Goal: Task Accomplishment & Management: Use online tool/utility

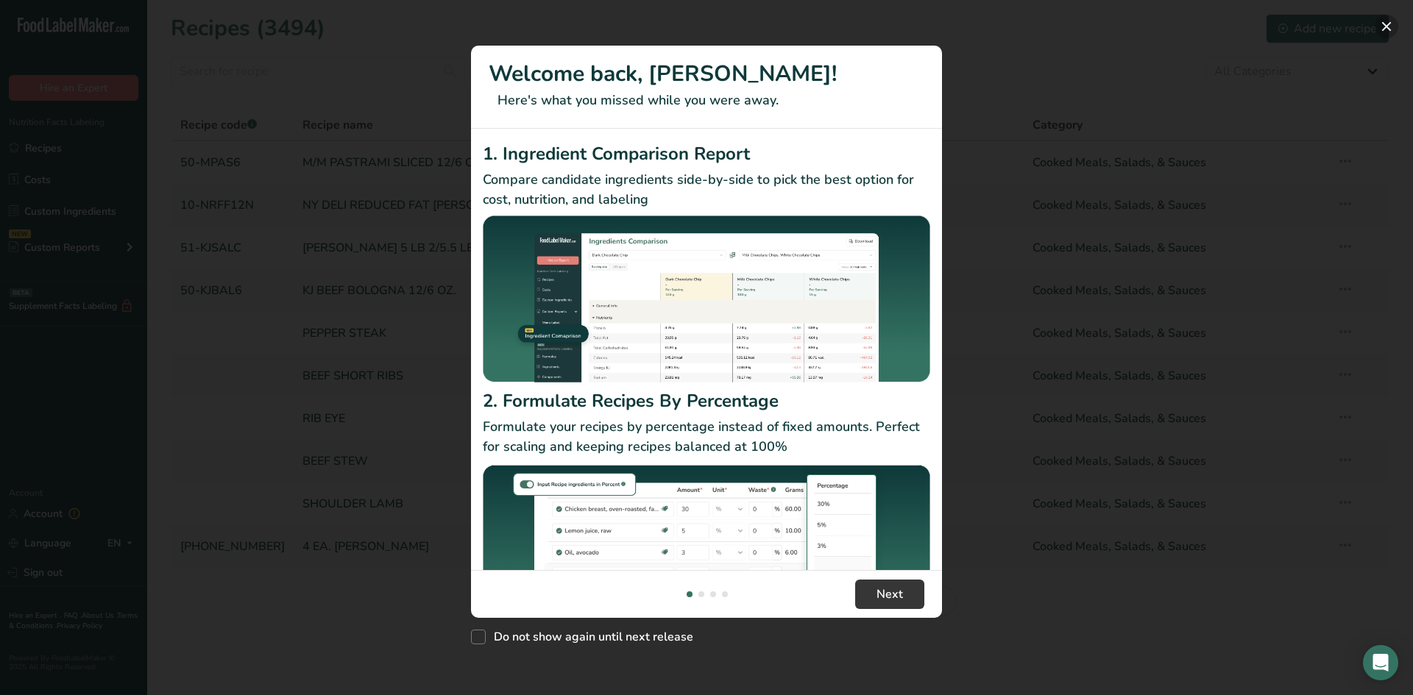
click at [1382, 22] on button "New Features" at bounding box center [1386, 27] width 24 height 24
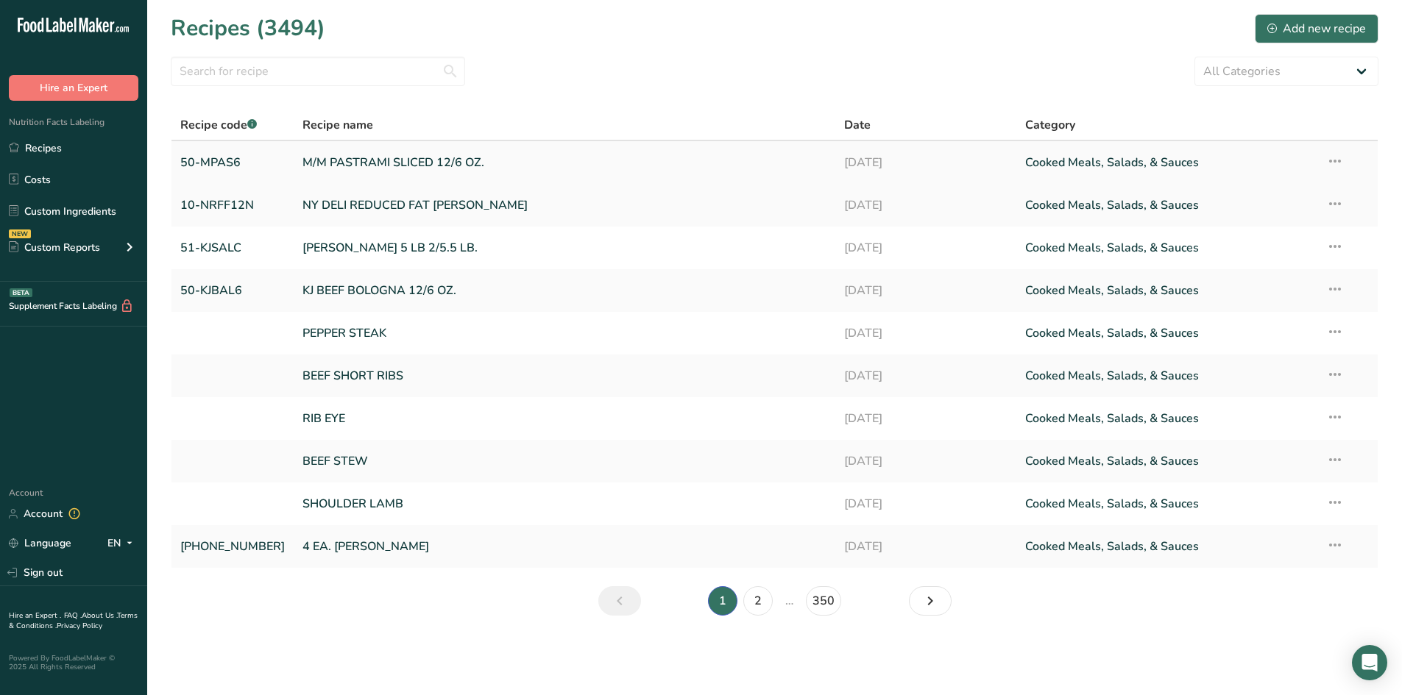
click at [371, 159] on link "M/M PASTRAMI SLICED 12/6 OZ." at bounding box center [564, 162] width 524 height 31
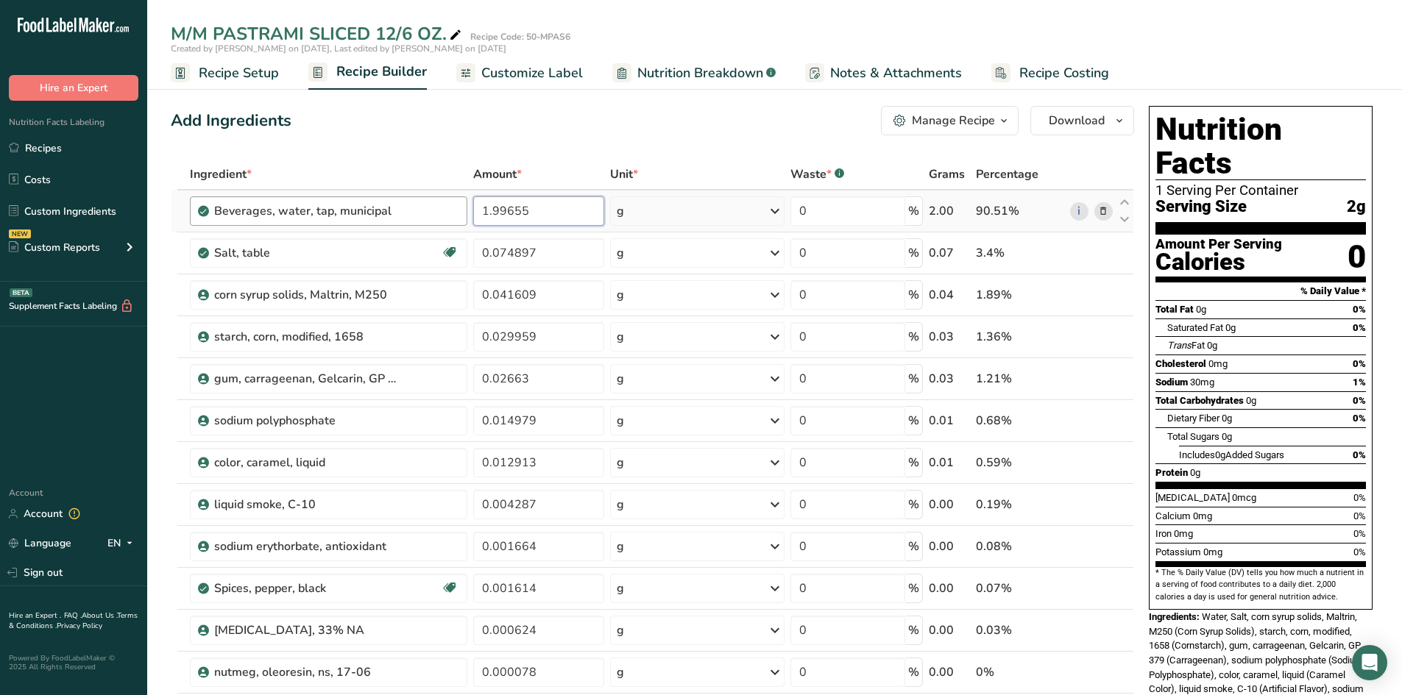
drag, startPoint x: 485, startPoint y: 209, endPoint x: 424, endPoint y: 204, distance: 61.3
click at [430, 205] on tr "Beverages, water, tap, municipal 1.99655 g Portions 1 fl oz 1 bottle 8 fl oz 1 …" at bounding box center [652, 212] width 962 height 42
type input "25"
click at [399, 255] on div "Ingredient * Amount * Unit * Waste * .a-a{fill:#347362;}.b-a{fill:#fff;} Grams …" at bounding box center [652, 577] width 963 height 837
drag, startPoint x: 535, startPoint y: 252, endPoint x: 429, endPoint y: 235, distance: 107.3
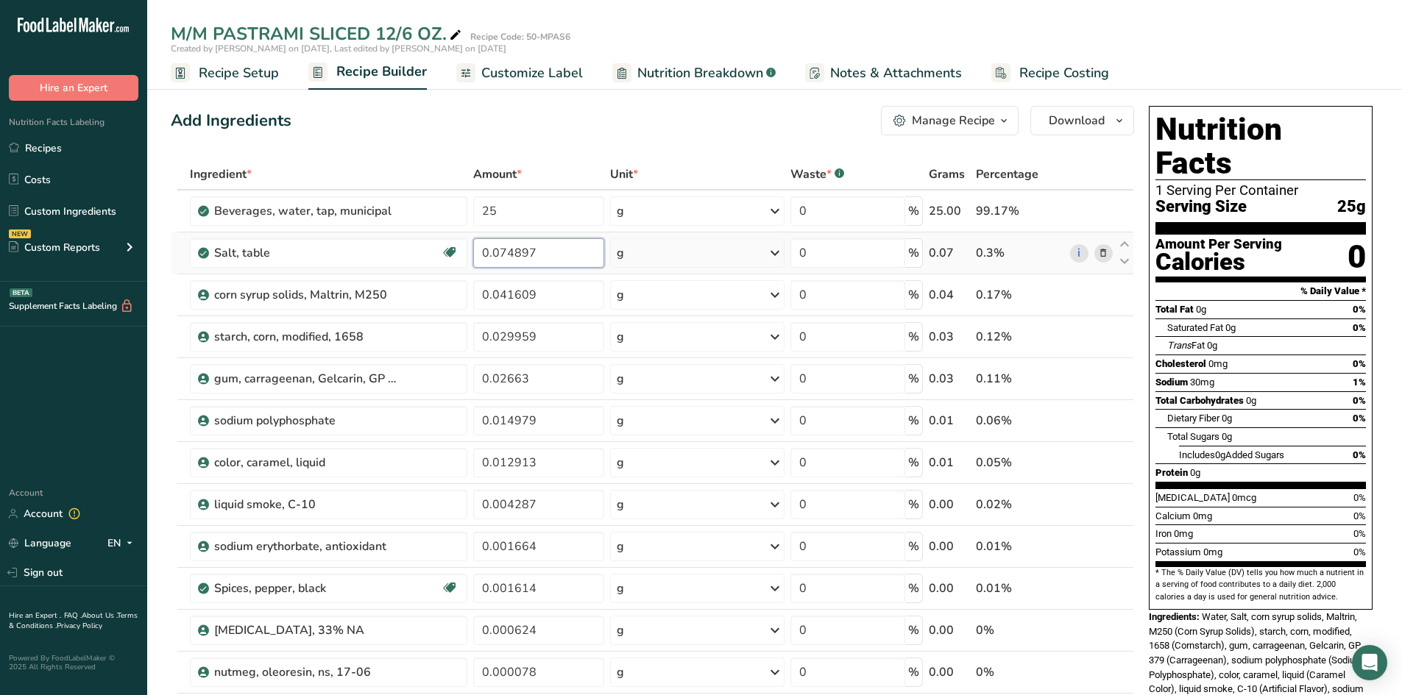
click at [430, 235] on tr "Salt, table Dairy free Gluten free Vegan Vegetarian Soy free 0.074897 g Portion…" at bounding box center [652, 254] width 962 height 42
type input "0.90"
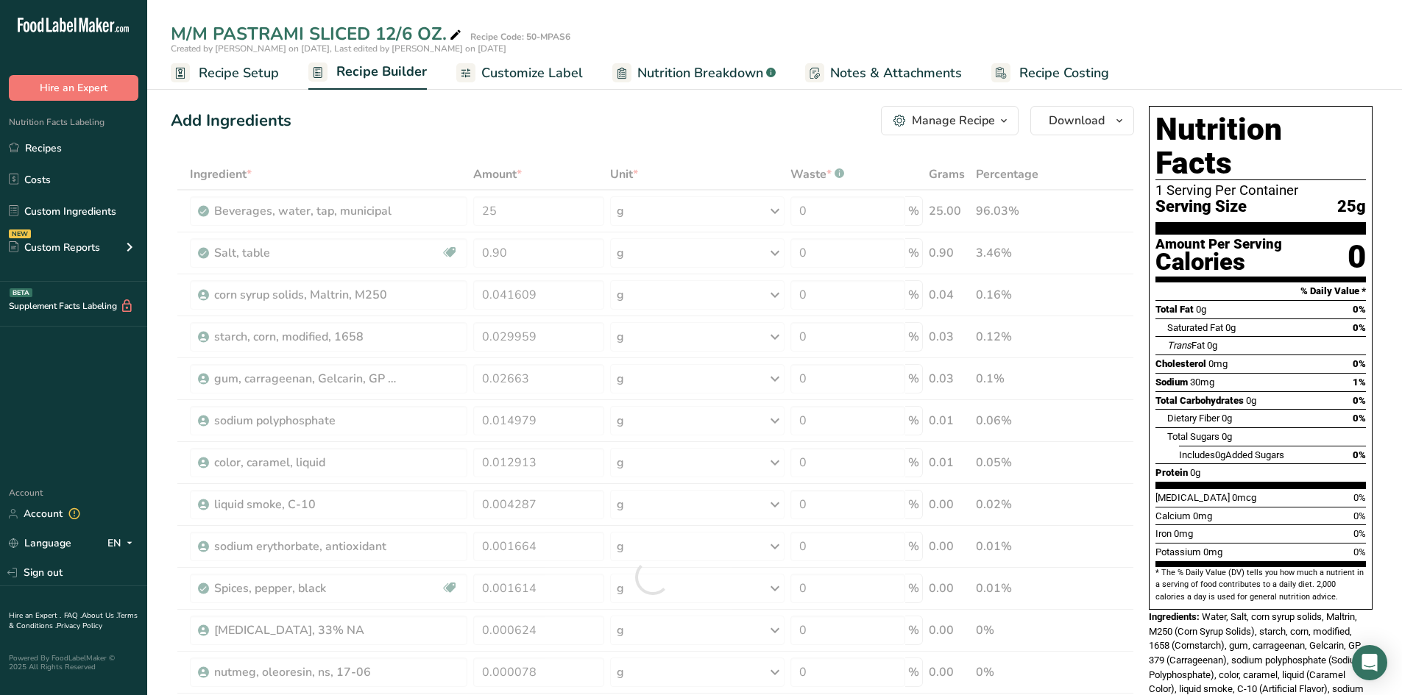
click at [421, 355] on div "Ingredient * Amount * Unit * Waste * .a-a{fill:#347362;}.b-a{fill:#fff;} Grams …" at bounding box center [652, 577] width 963 height 837
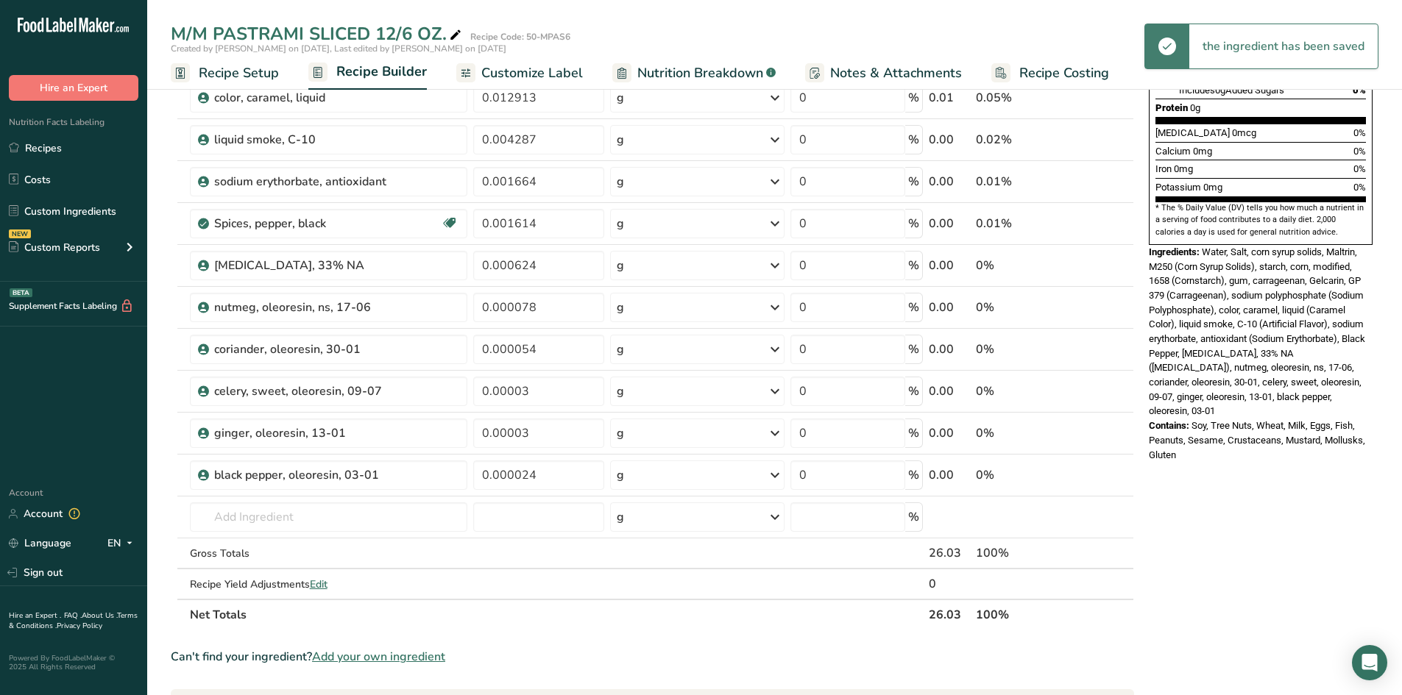
scroll to position [368, 0]
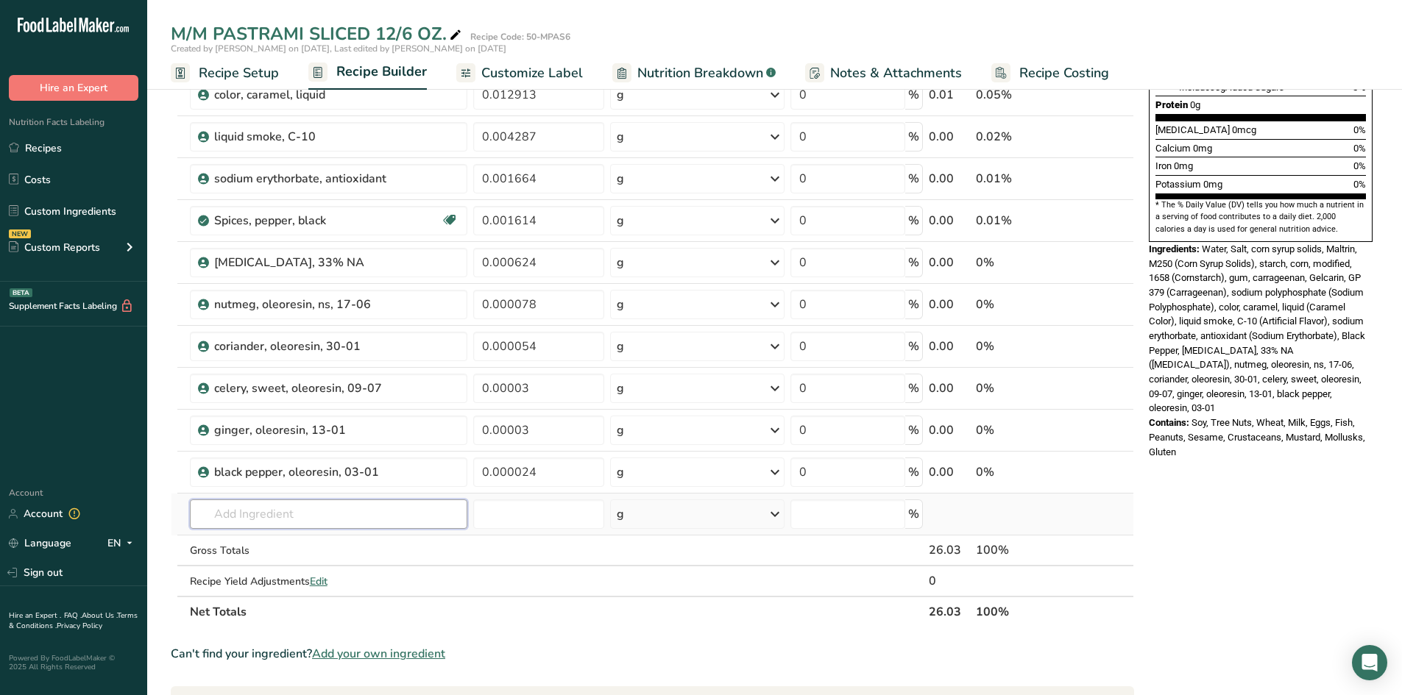
click at [221, 515] on input "text" at bounding box center [328, 514] width 277 height 29
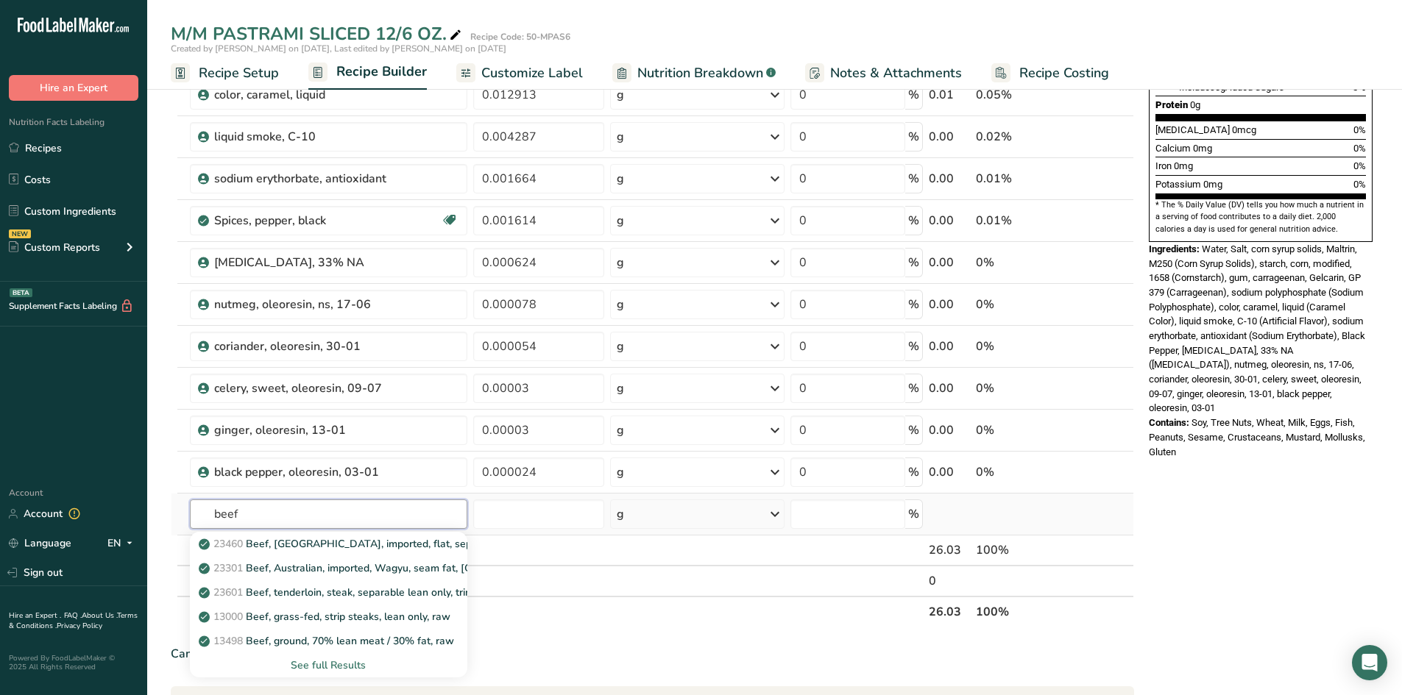
type input "beef"
click at [310, 663] on div "See full Results" at bounding box center [329, 665] width 254 height 15
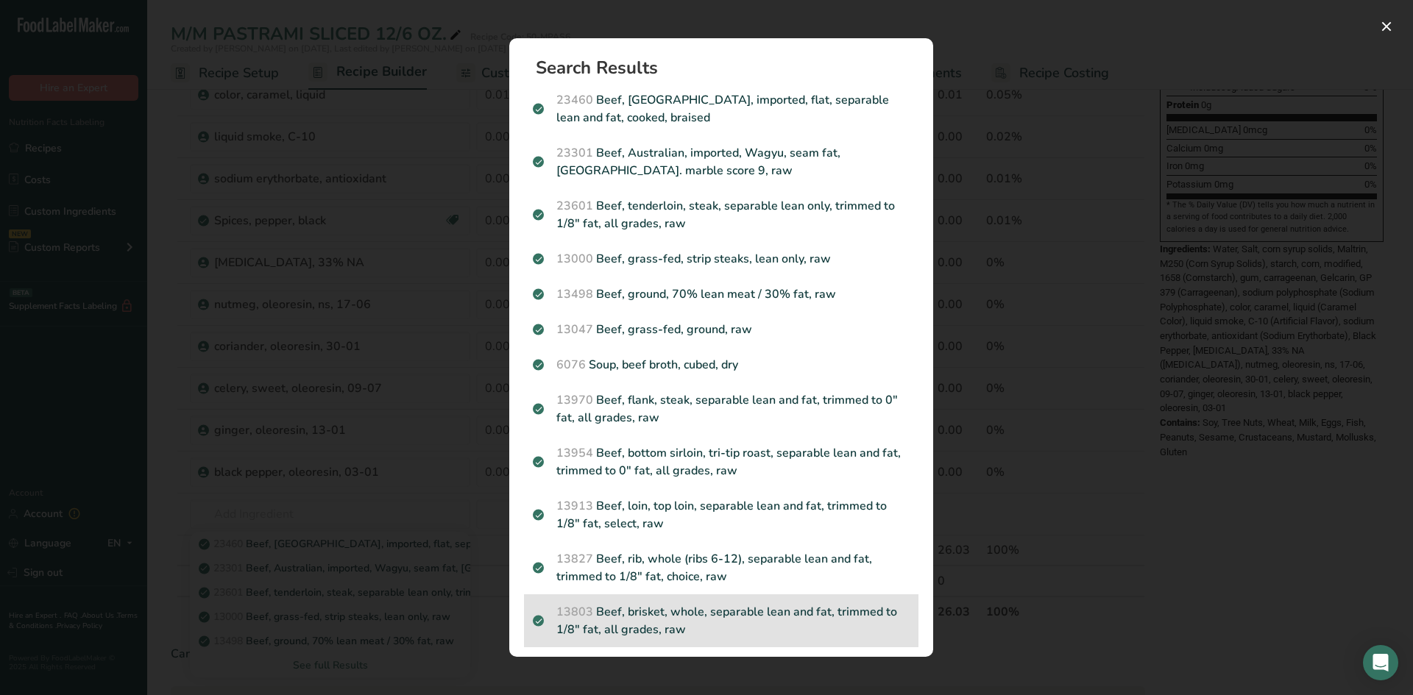
click at [625, 608] on p "13803 Beef, brisket, whole, separable lean and fat, trimmed to 1/8" fat, all gr…" at bounding box center [721, 620] width 377 height 35
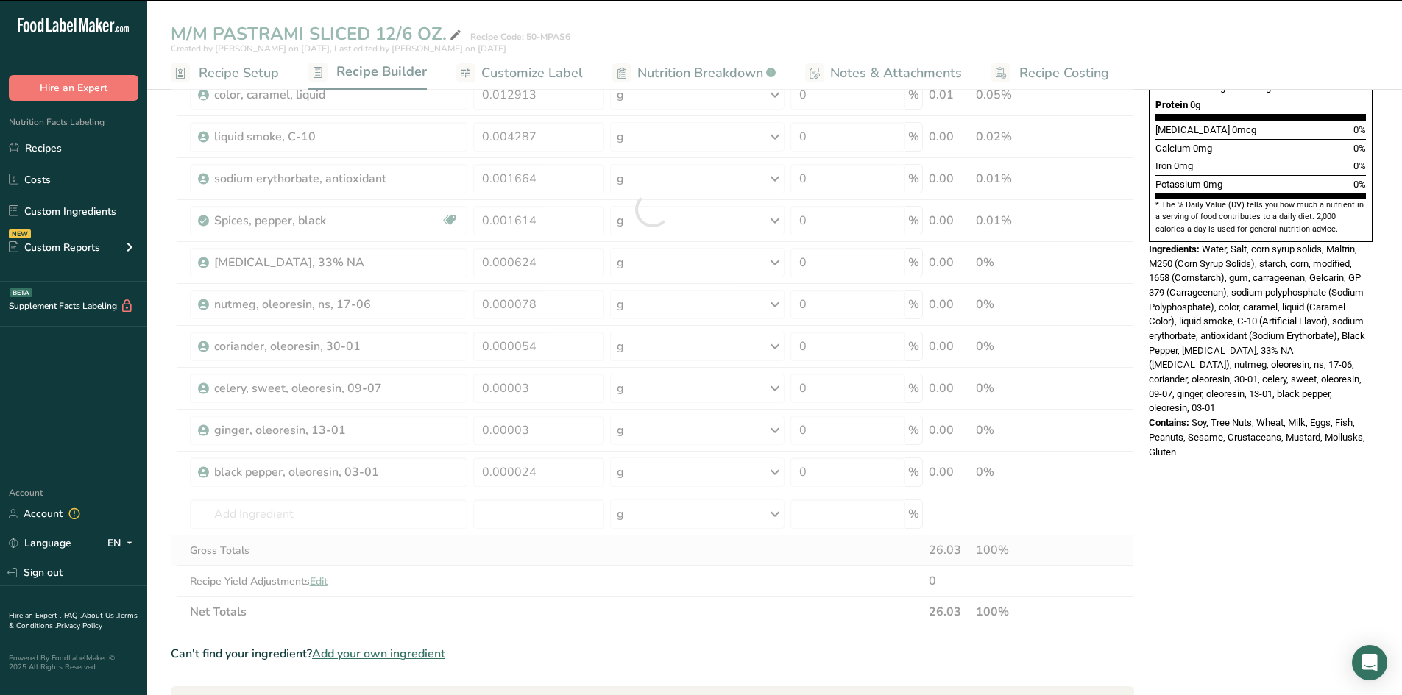
type input "0"
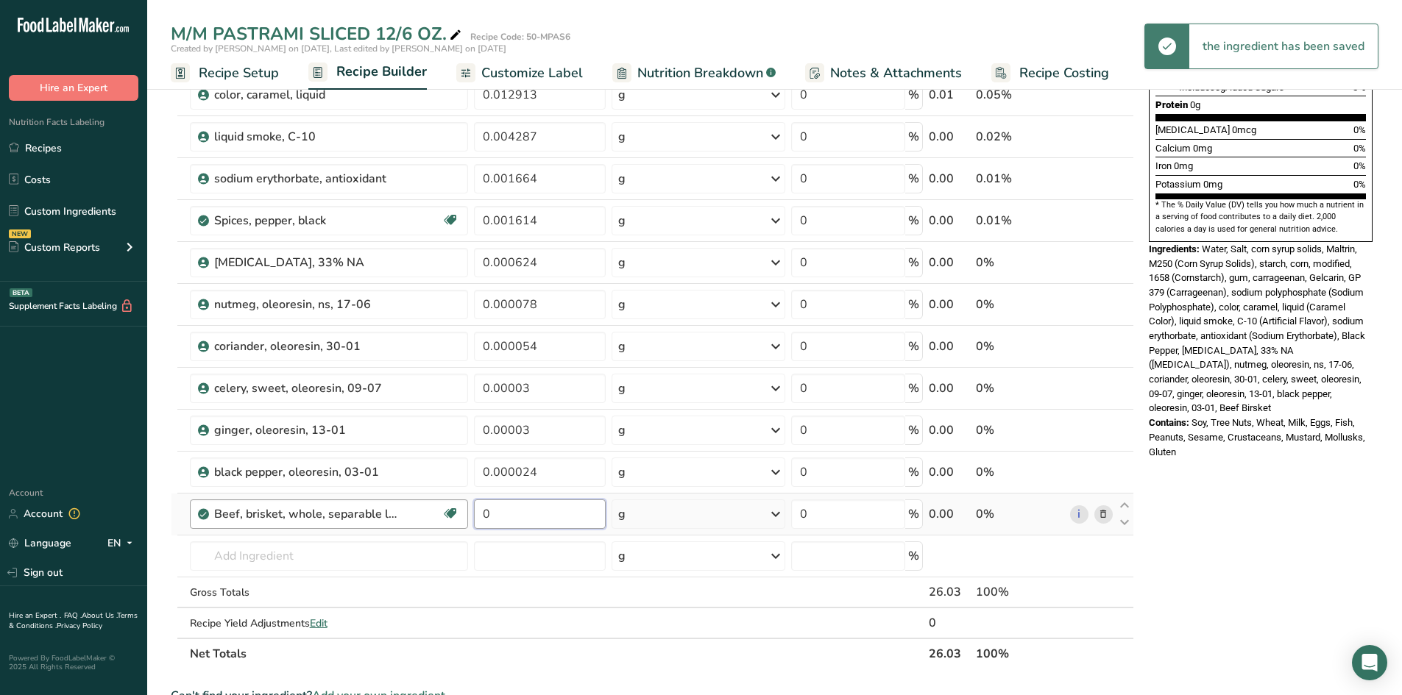
drag, startPoint x: 470, startPoint y: 511, endPoint x: 431, endPoint y: 508, distance: 39.2
click at [431, 508] on tr "Beef, brisket, whole, separable lean and fat, trimmed to 1/8" fat, all grades, …" at bounding box center [652, 515] width 962 height 42
type input "30"
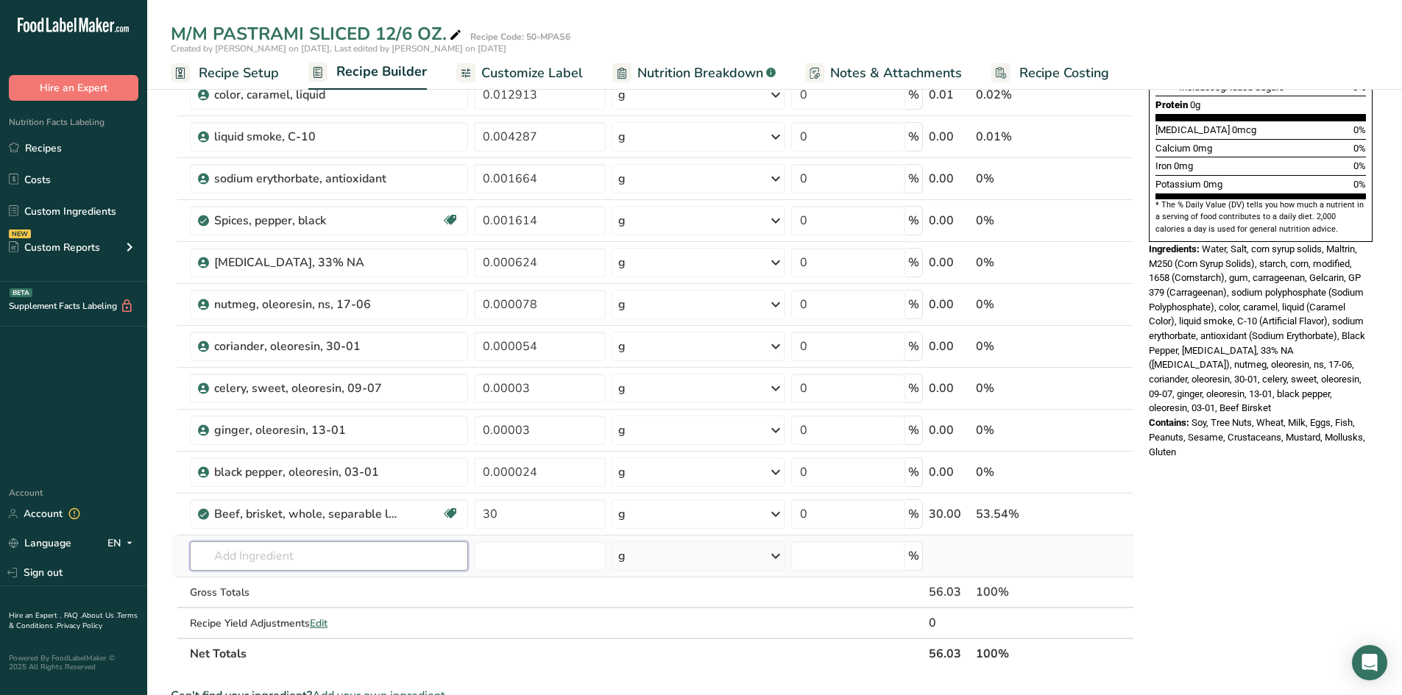
click at [425, 560] on div "Ingredient * Amount * Unit * Waste * .a-a{fill:#347362;}.b-a{fill:#fff;} Grams …" at bounding box center [652, 230] width 963 height 879
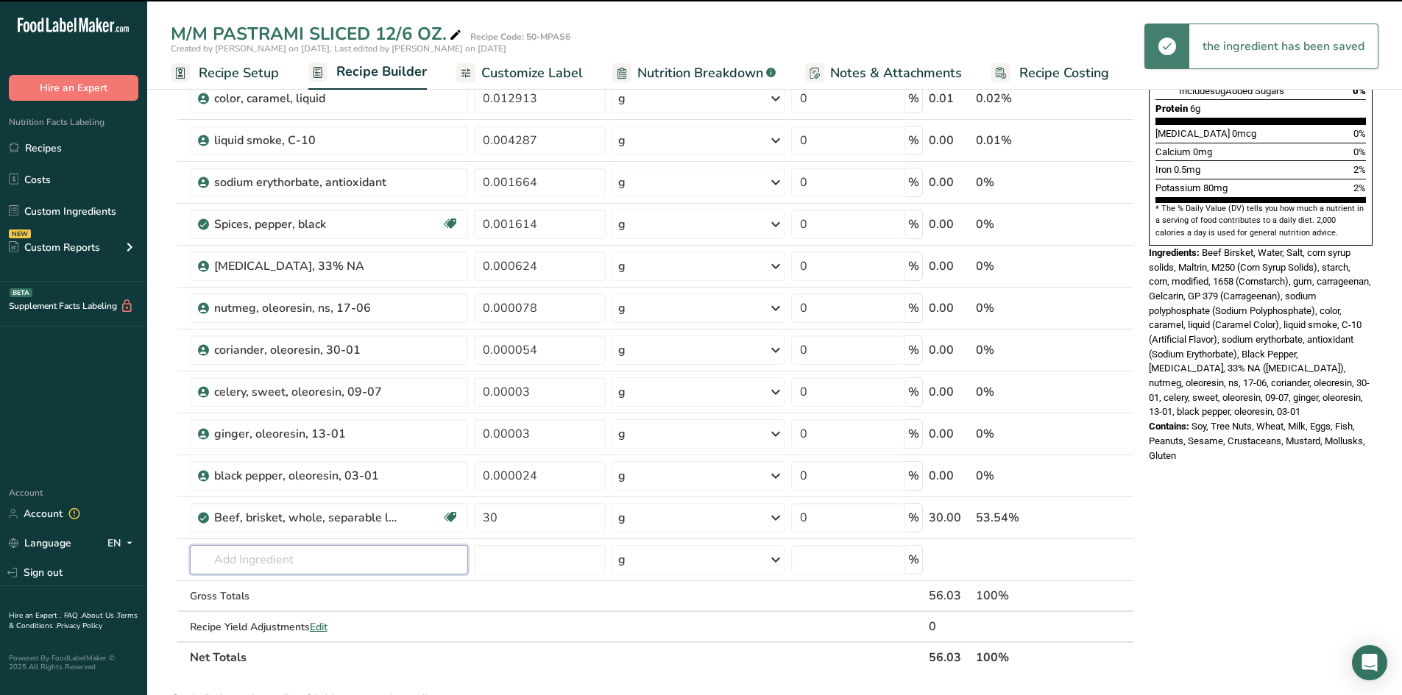
scroll to position [0, 0]
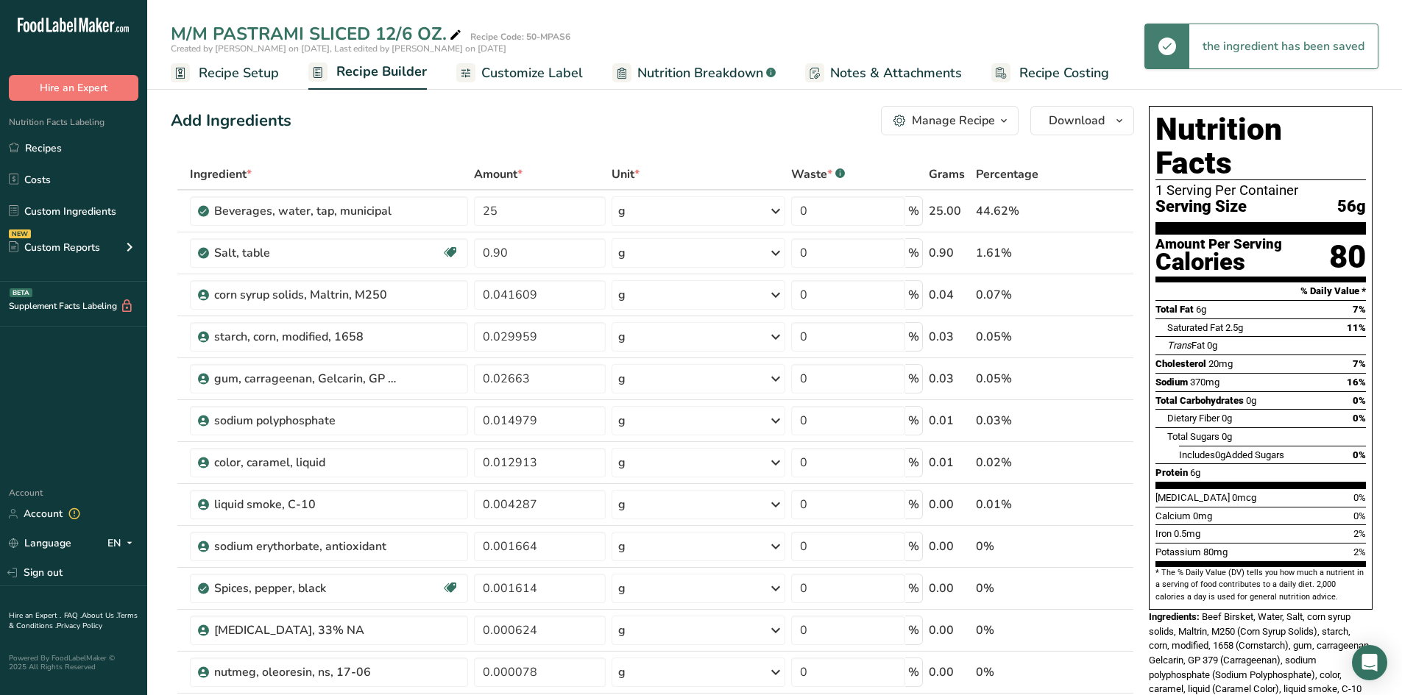
click at [230, 74] on span "Recipe Setup" at bounding box center [239, 73] width 80 height 20
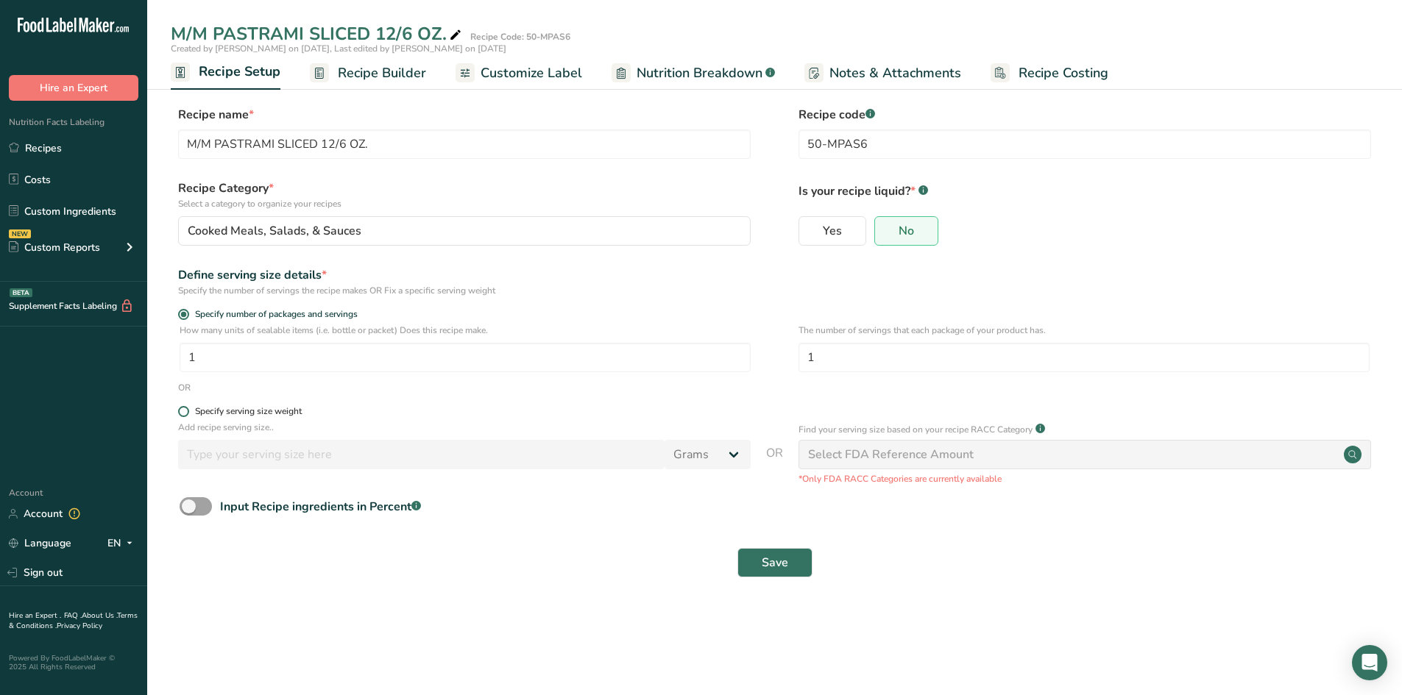
click at [185, 411] on span at bounding box center [183, 411] width 11 height 11
click at [185, 411] on input "Specify serving size weight" at bounding box center [183, 412] width 10 height 10
radio input "true"
radio input "false"
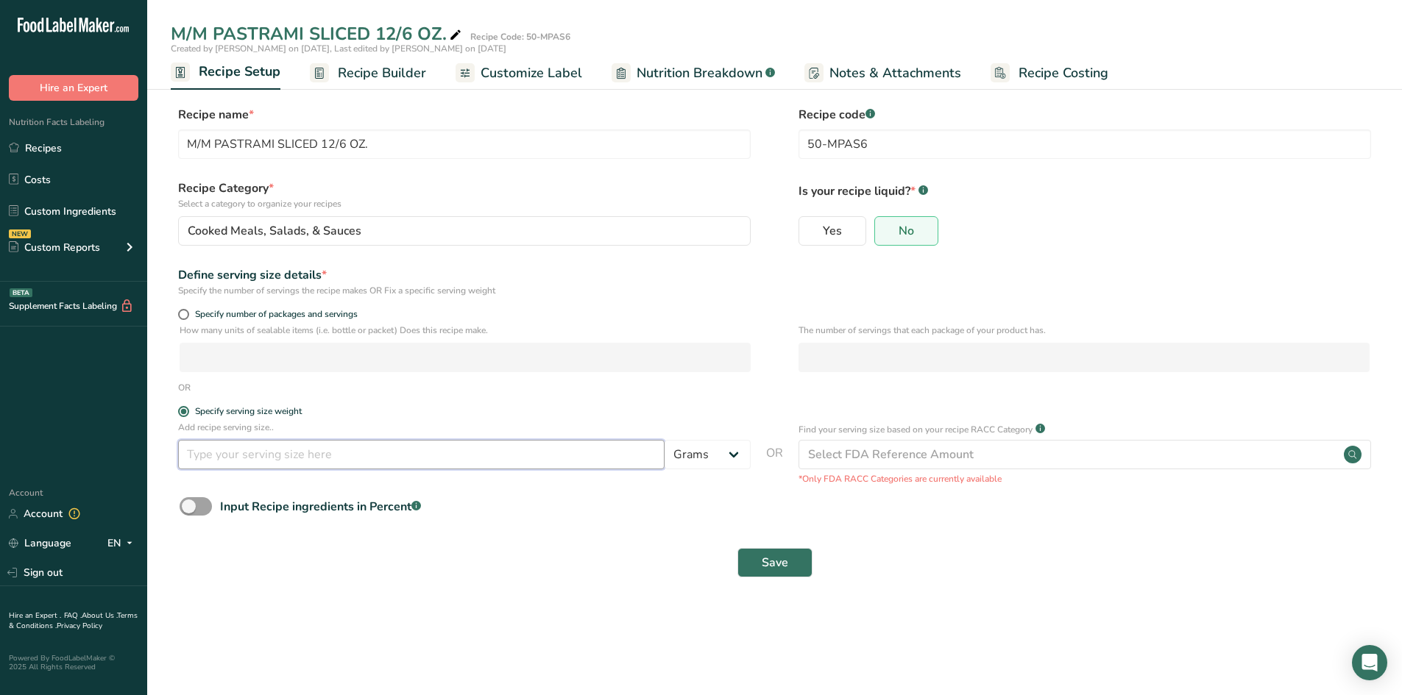
click at [213, 460] on input "number" at bounding box center [421, 454] width 486 height 29
type input "57"
click at [756, 558] on button "Save" at bounding box center [774, 562] width 75 height 29
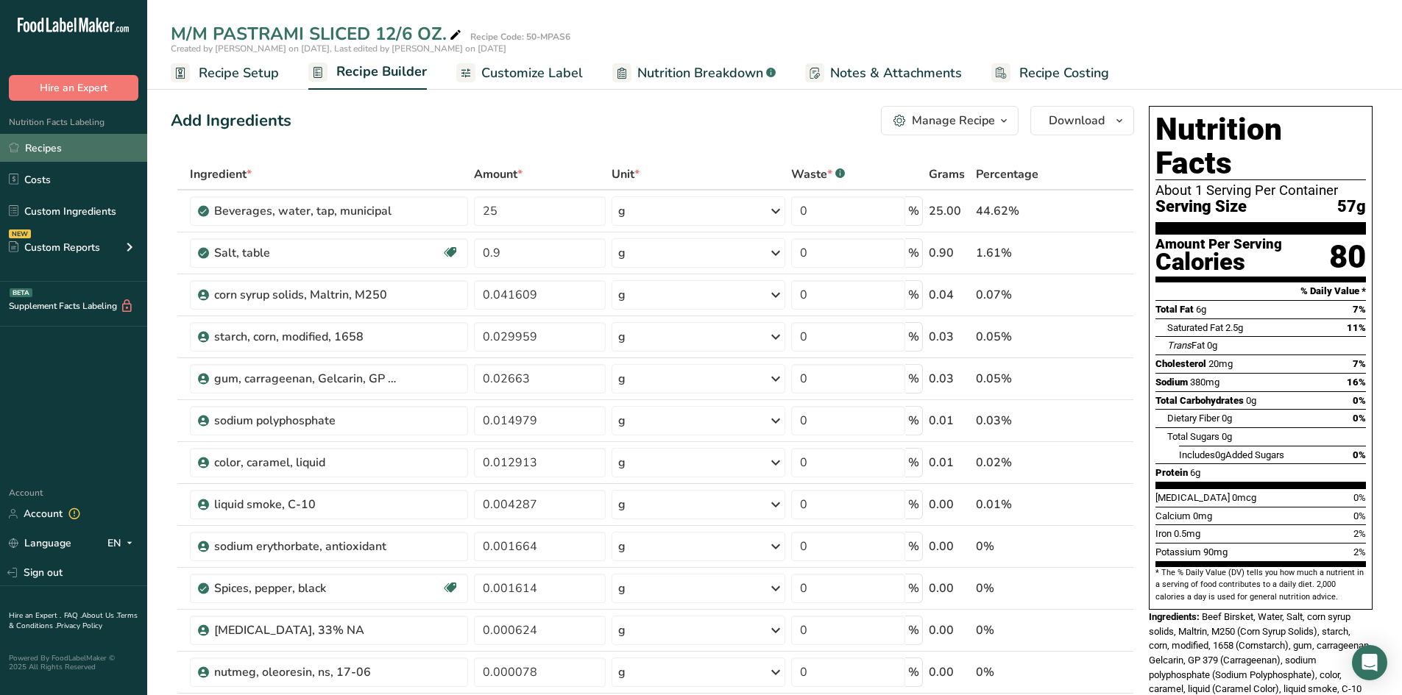
click at [40, 152] on link "Recipes" at bounding box center [73, 148] width 147 height 28
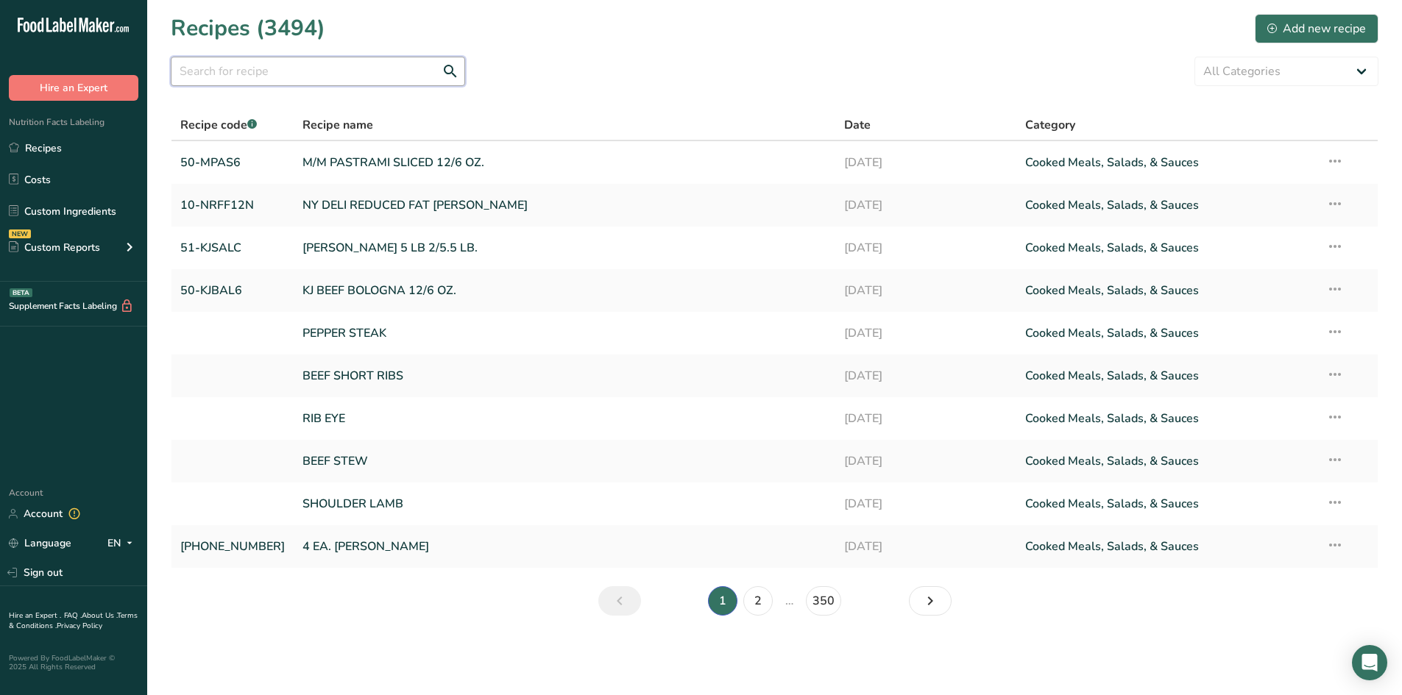
click at [231, 71] on input "text" at bounding box center [318, 71] width 294 height 29
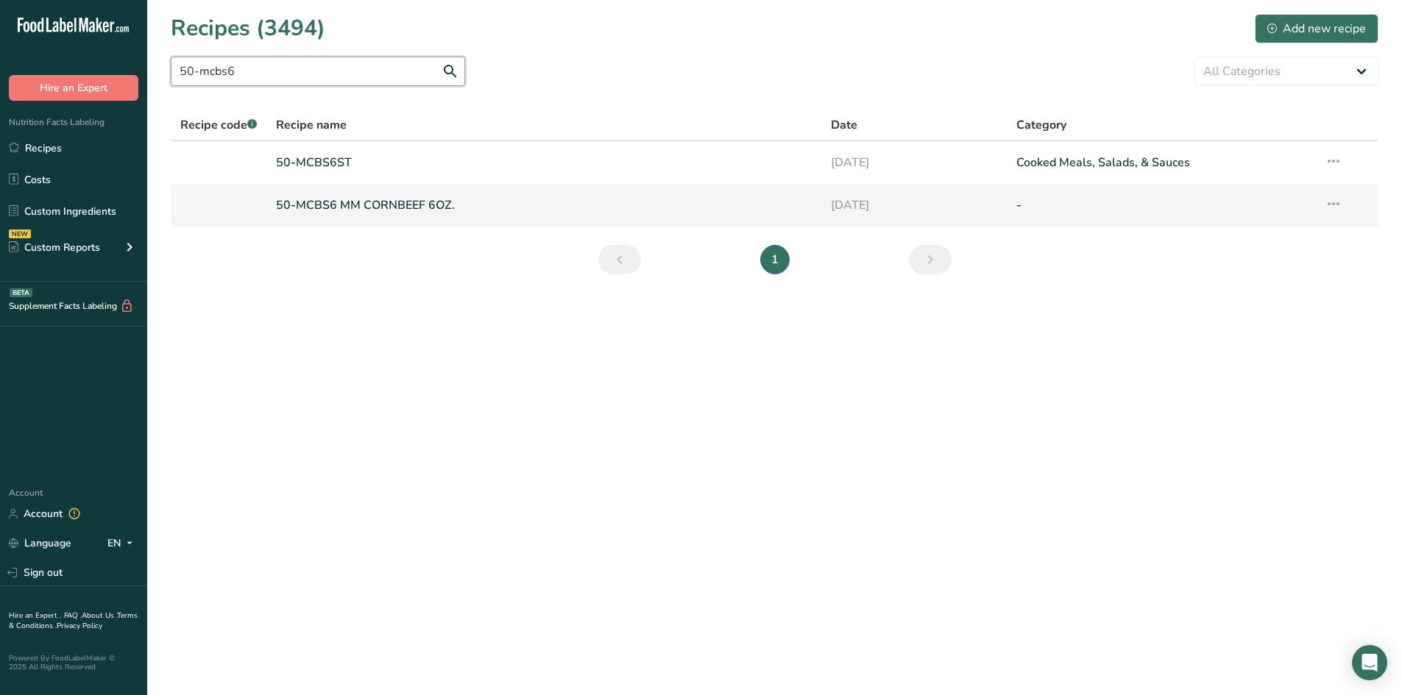
type input "50-mcbs6"
click at [371, 203] on link "50-MCBS6 MM CORNBEEF 6OZ." at bounding box center [545, 205] width 538 height 31
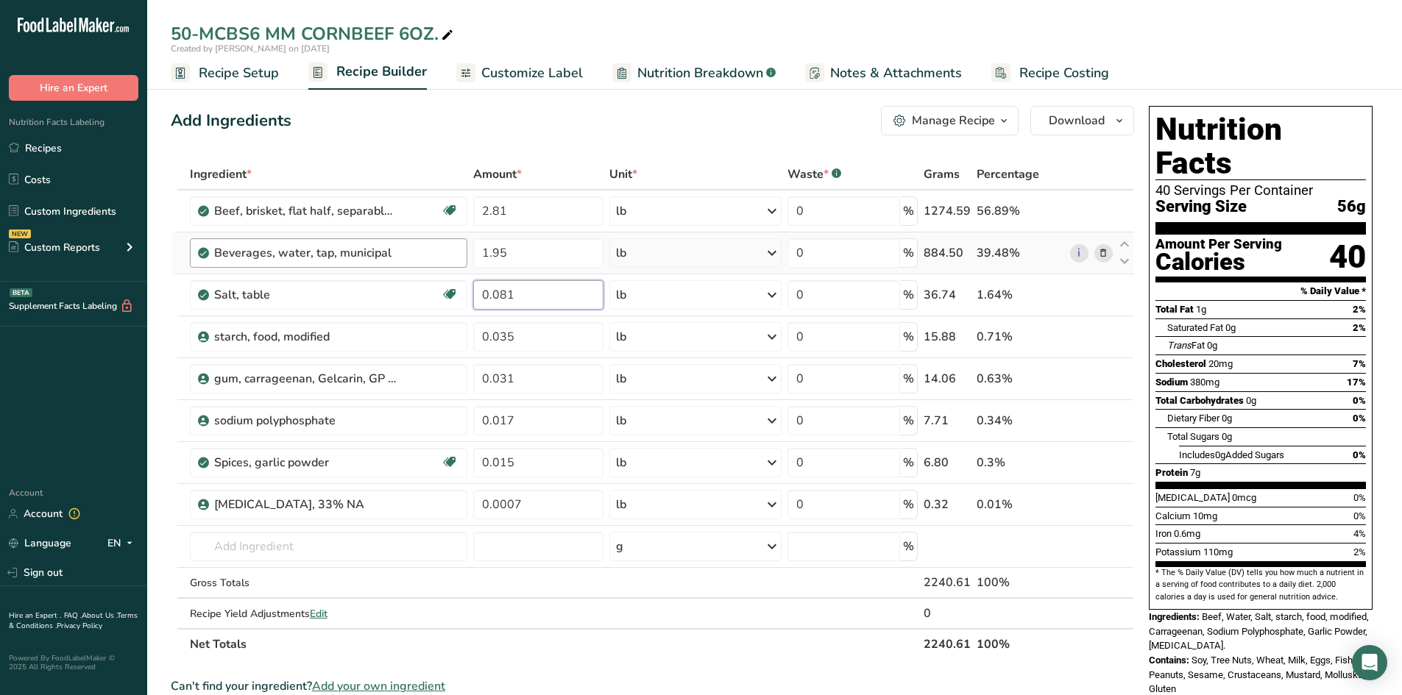
click at [336, 233] on body ".a-20{fill:#fff;} Hire an Expert Nutrition Facts Labeling Recipes Costs Custom …" at bounding box center [701, 602] width 1402 height 1204
type input "0.90"
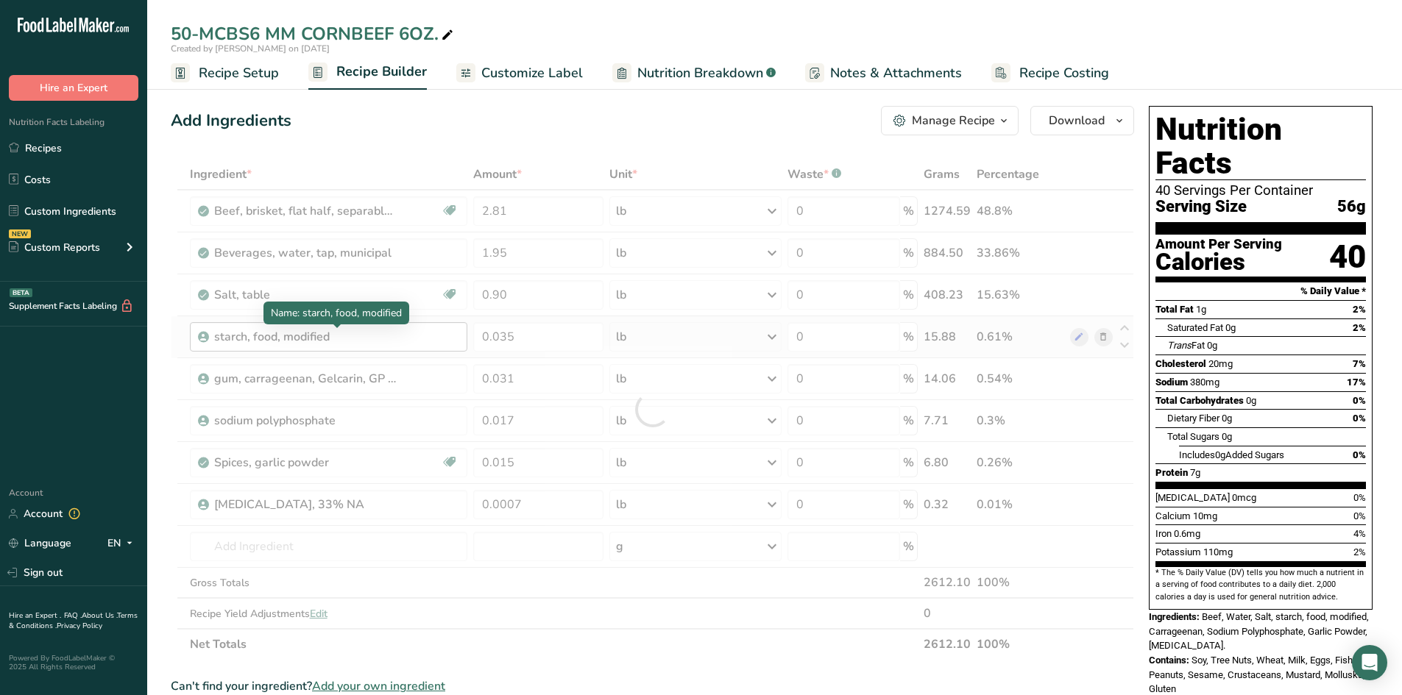
click at [368, 338] on div "Ingredient * Amount * Unit * Waste * .a-a{fill:#347362;}.b-a{fill:#fff;} Grams …" at bounding box center [652, 409] width 963 height 501
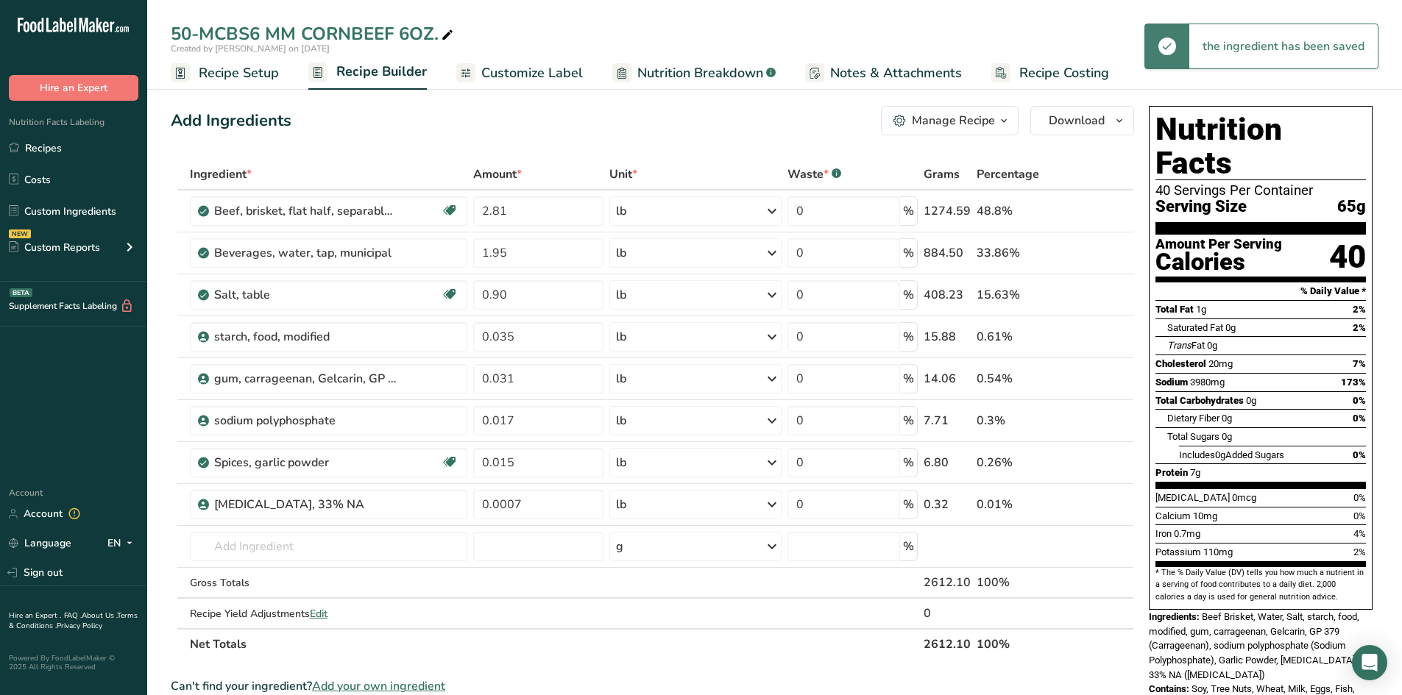
click at [229, 70] on span "Recipe Setup" at bounding box center [239, 73] width 80 height 20
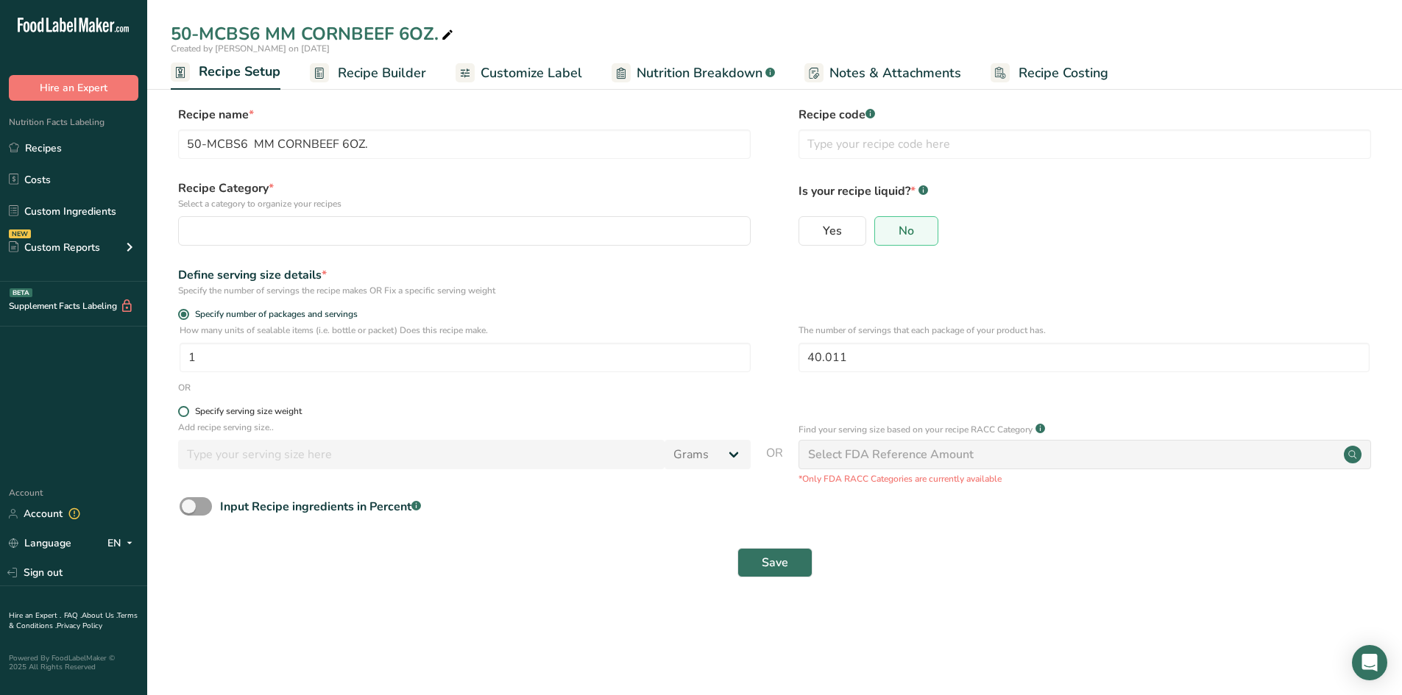
click at [184, 408] on span at bounding box center [183, 411] width 11 height 11
click at [184, 408] on input "Specify serving size weight" at bounding box center [183, 412] width 10 height 10
radio input "true"
radio input "false"
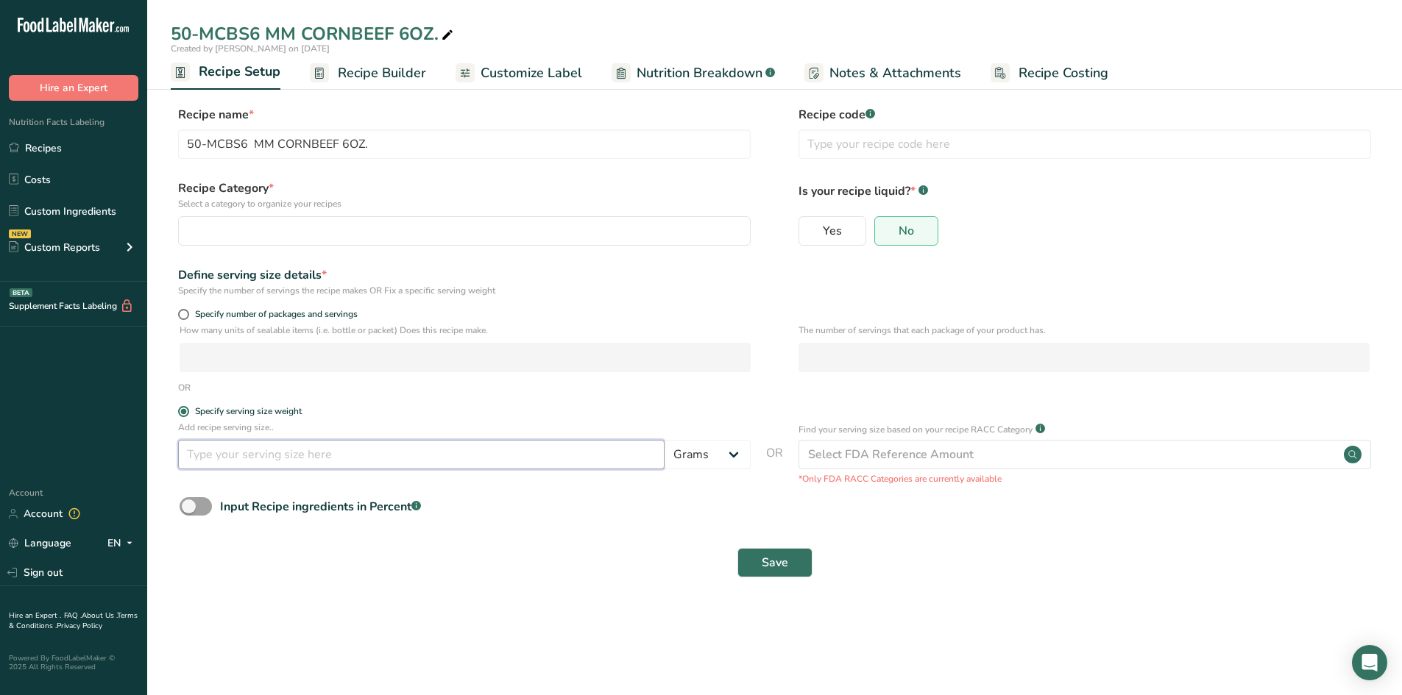
click at [197, 448] on input "number" at bounding box center [421, 454] width 486 height 29
type input "57"
click at [766, 564] on span "Save" at bounding box center [775, 563] width 26 height 18
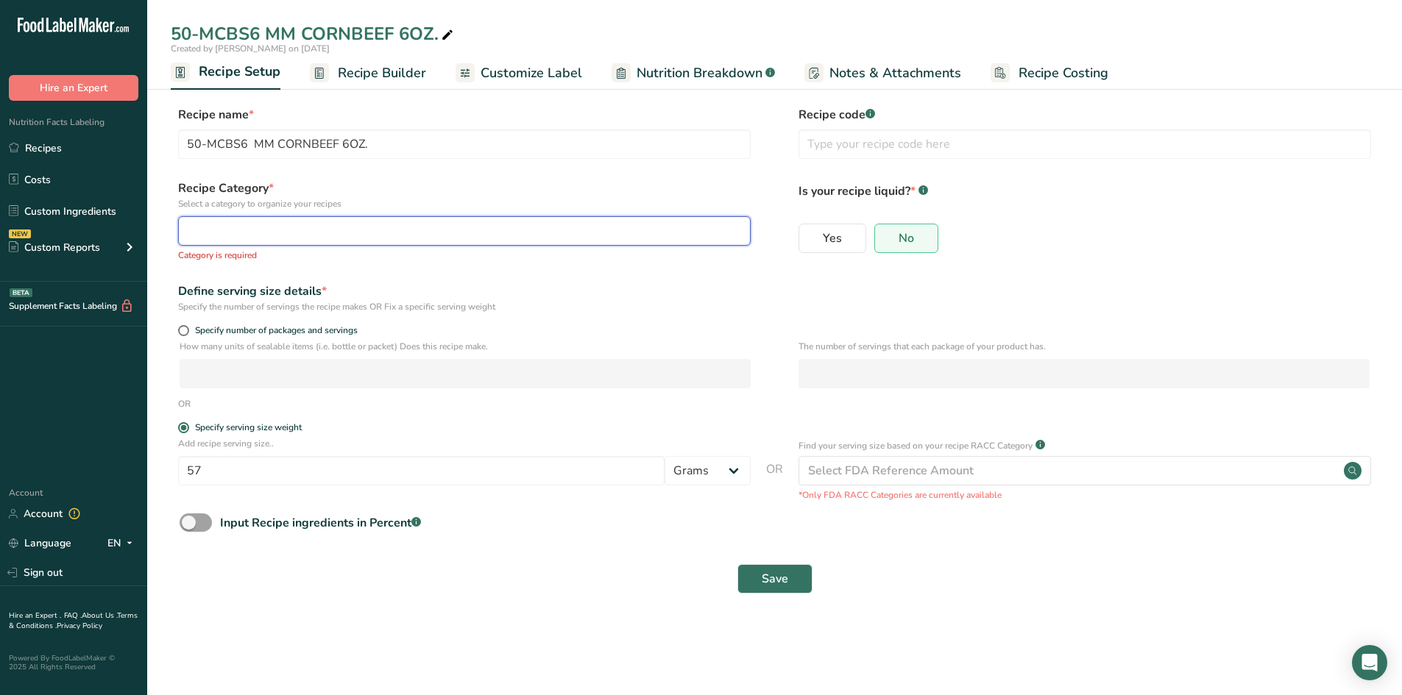
click at [317, 232] on div "button" at bounding box center [460, 231] width 544 height 18
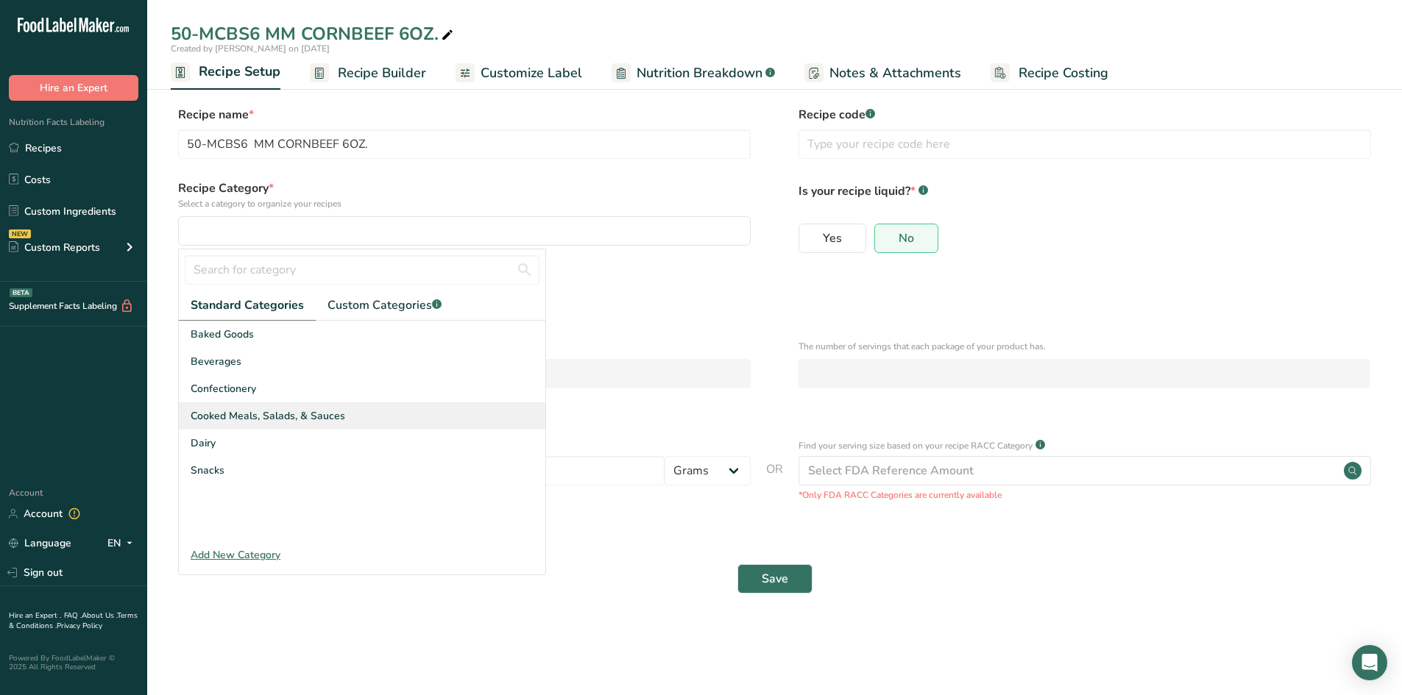
click at [313, 410] on span "Cooked Meals, Salads, & Sauces" at bounding box center [268, 415] width 155 height 15
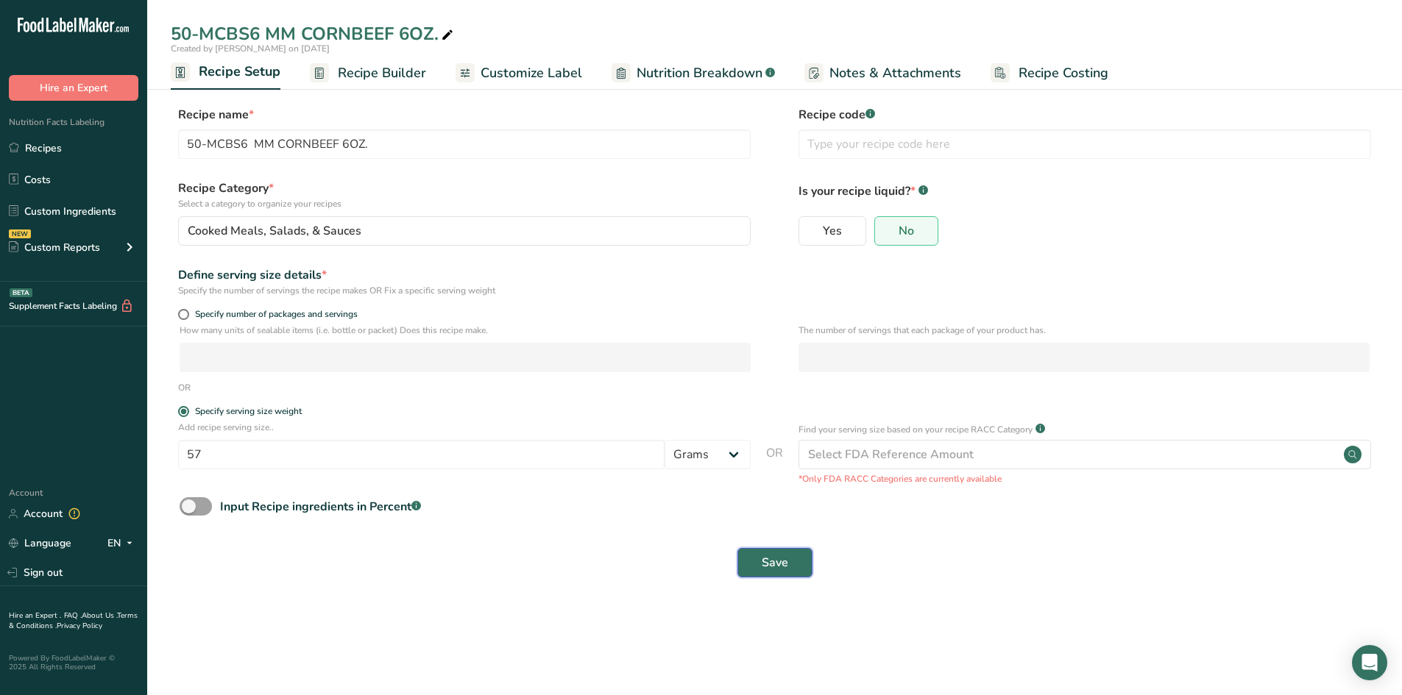
click at [763, 564] on span "Save" at bounding box center [775, 563] width 26 height 18
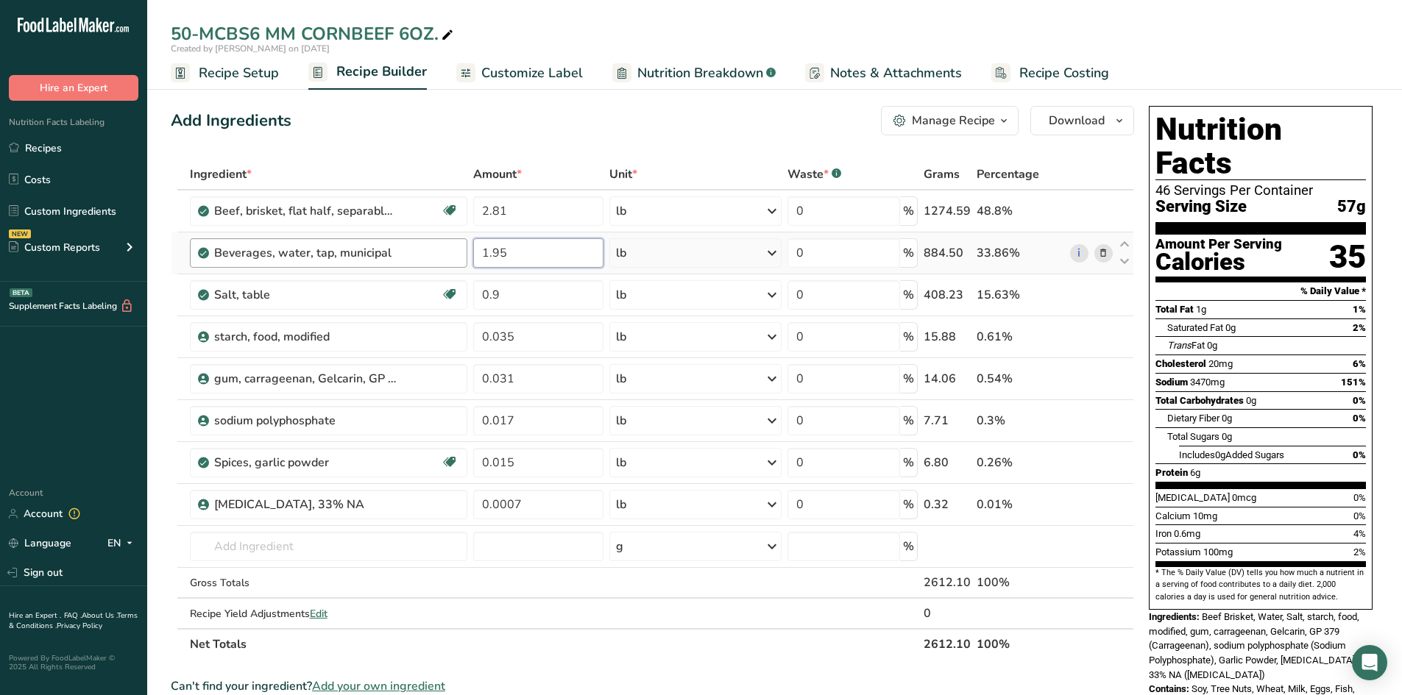
drag, startPoint x: 519, startPoint y: 252, endPoint x: 445, endPoint y: 244, distance: 74.1
click at [445, 244] on tr "Beverages, water, tap, municipal 1.95 lb Portions 1 fl oz 1 bottle 8 fl oz 1 li…" at bounding box center [652, 254] width 962 height 42
type input "30"
click at [578, 553] on div "Ingredient * Amount * Unit * Waste * .a-a{fill:#347362;}.b-a{fill:#fff;} Grams …" at bounding box center [652, 409] width 963 height 501
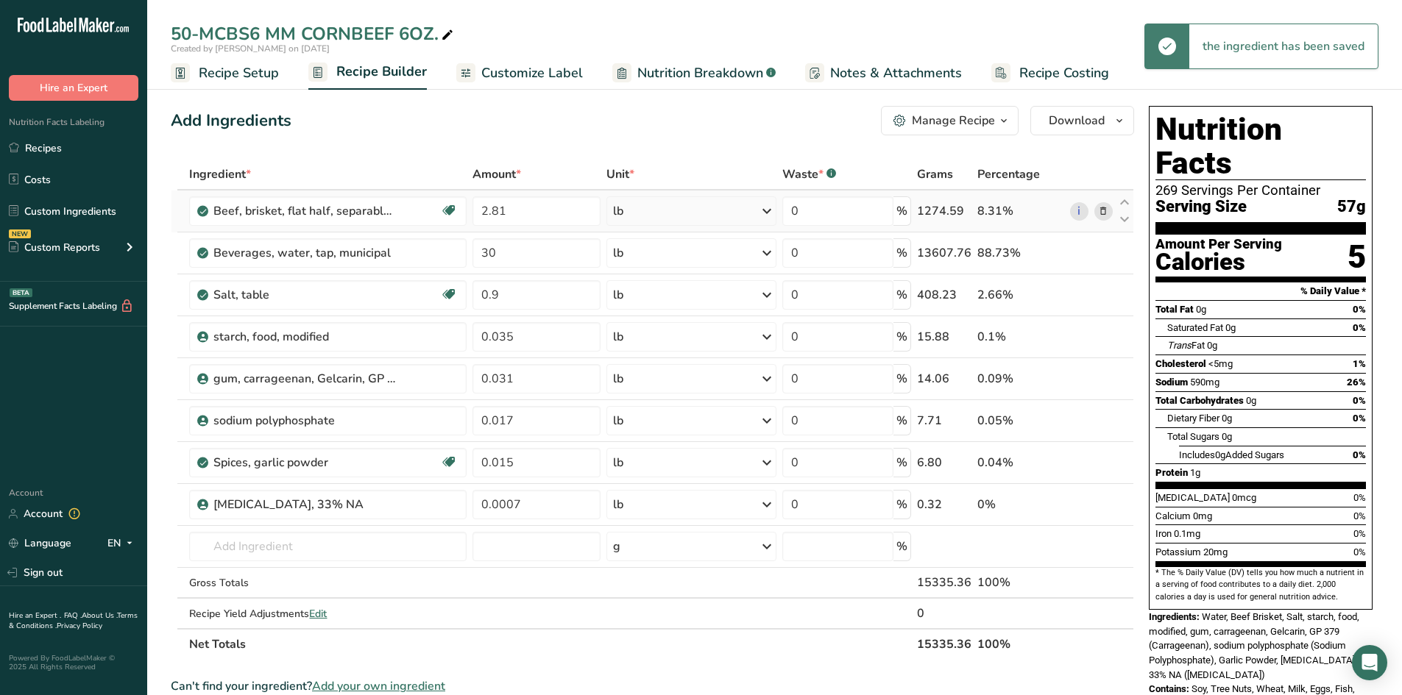
click at [764, 212] on icon at bounding box center [767, 211] width 18 height 26
click at [639, 336] on div "g" at bounding box center [677, 332] width 124 height 21
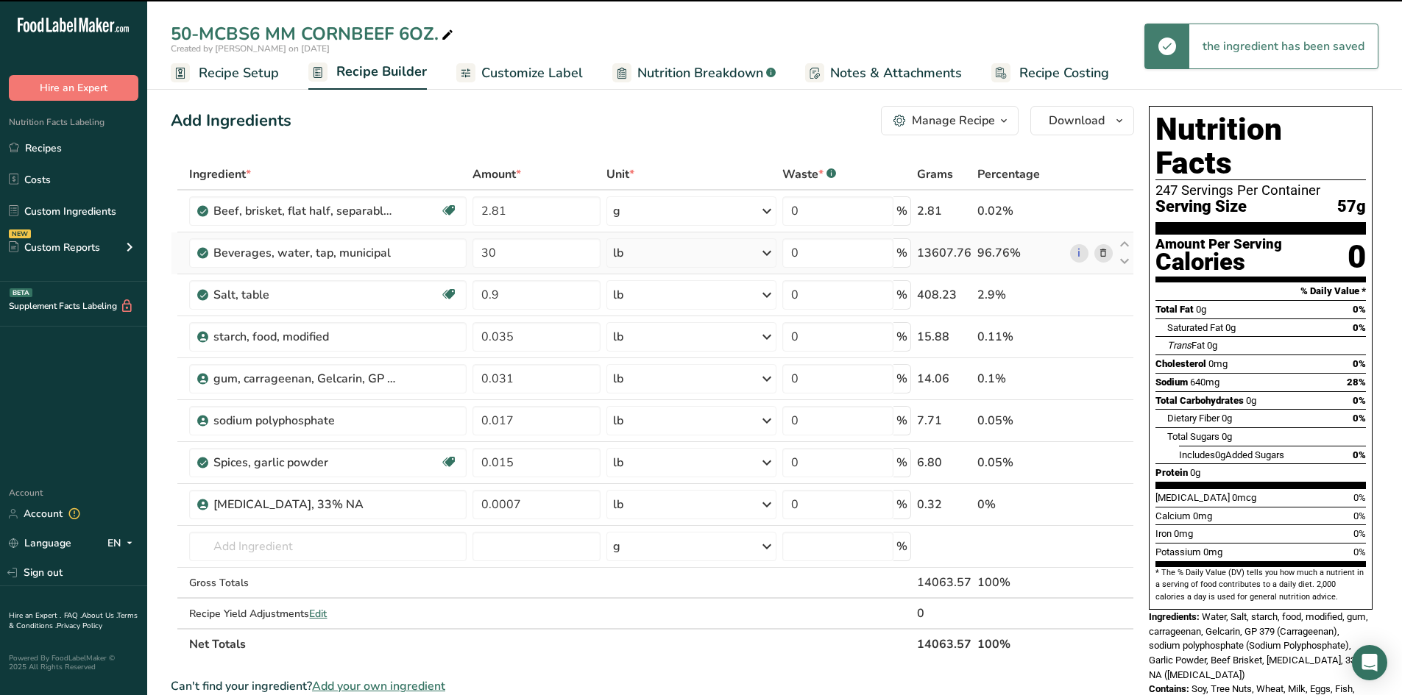
click at [637, 256] on div "lb" at bounding box center [690, 252] width 169 height 29
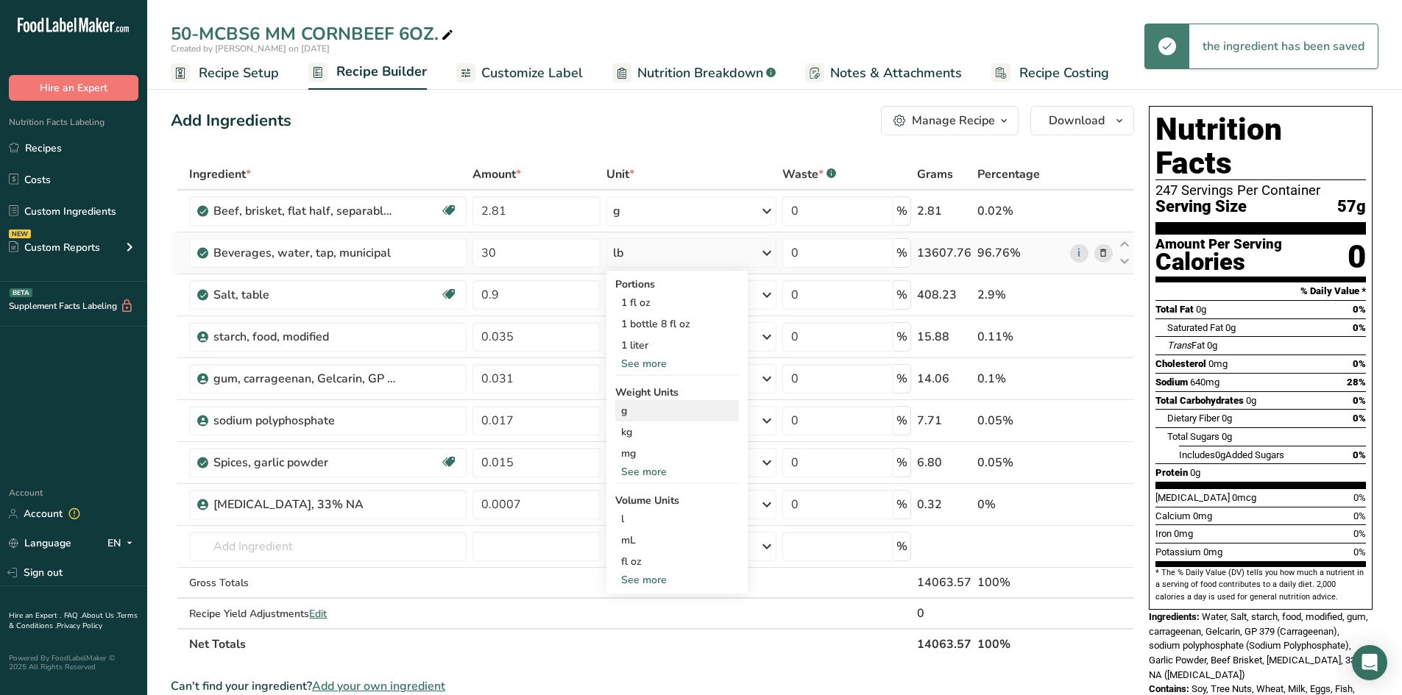
click at [631, 414] on div "g" at bounding box center [677, 410] width 124 height 21
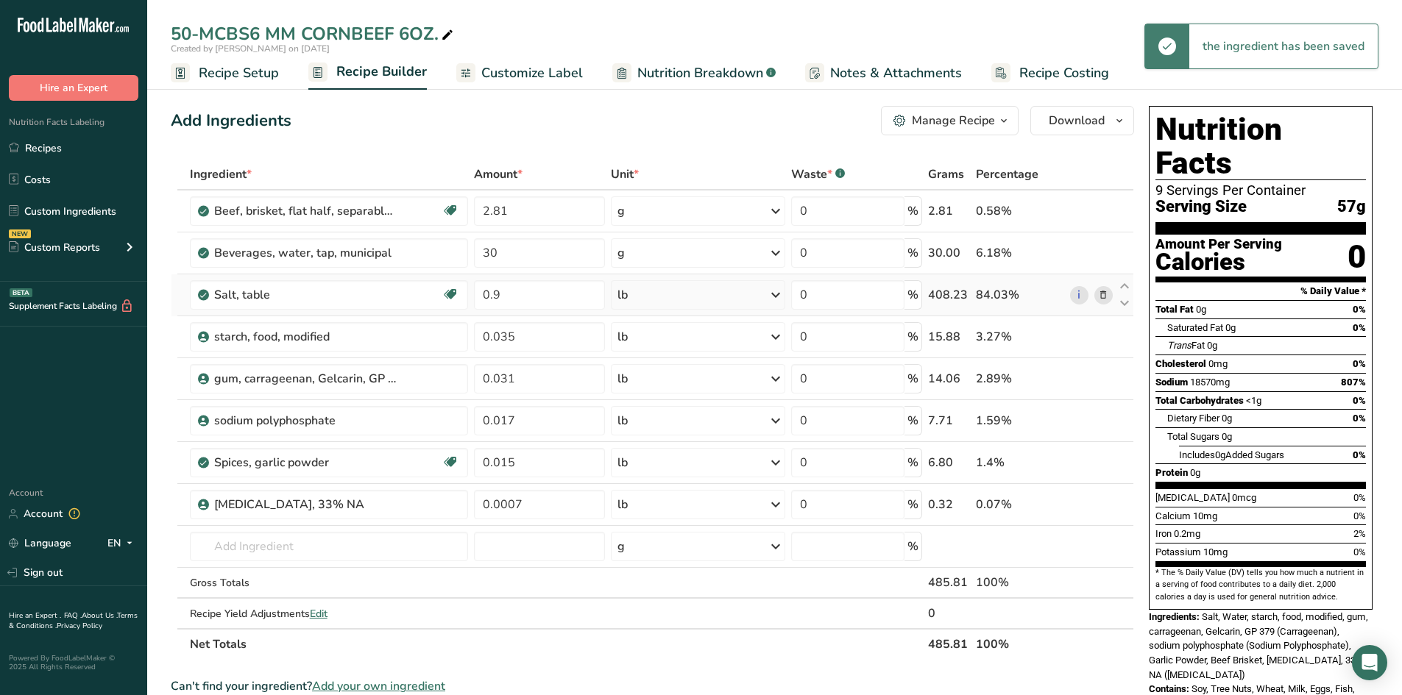
click at [636, 300] on div "lb" at bounding box center [698, 294] width 174 height 29
click at [639, 458] on div "g" at bounding box center [682, 452] width 124 height 21
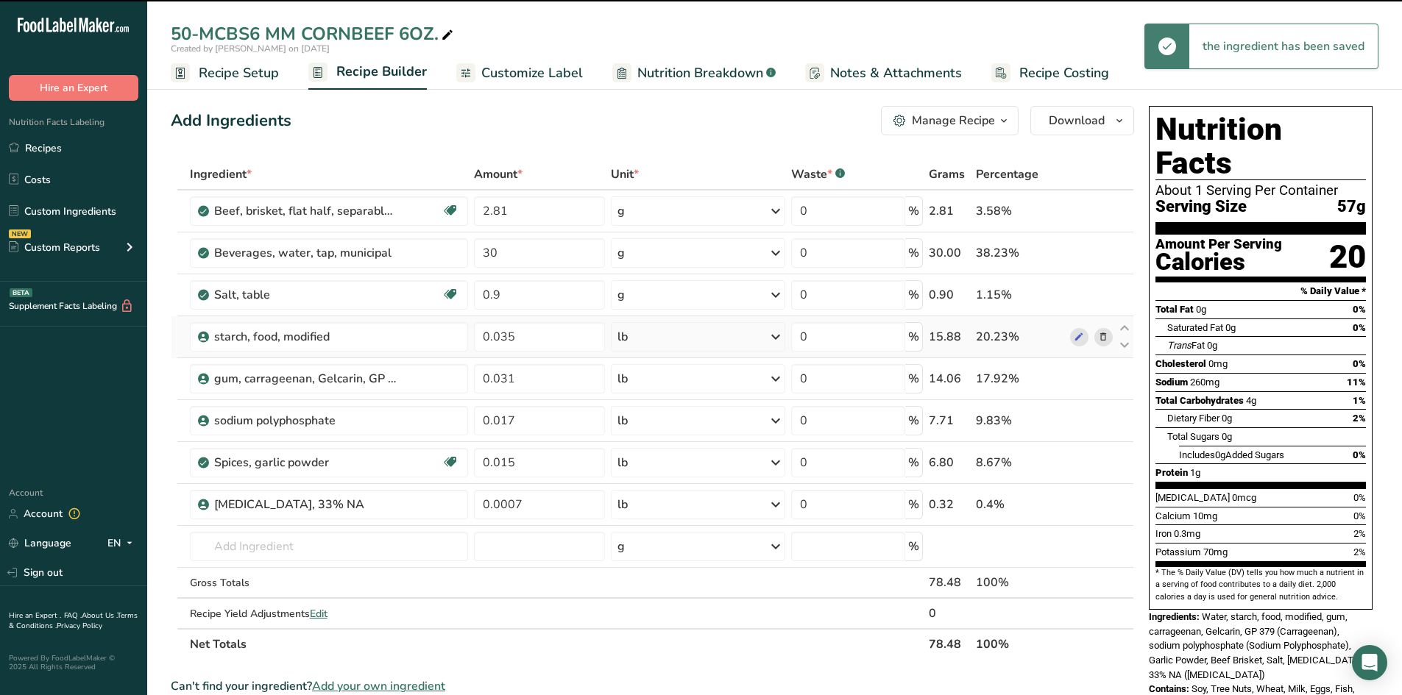
click at [642, 338] on div "lb" at bounding box center [698, 336] width 174 height 29
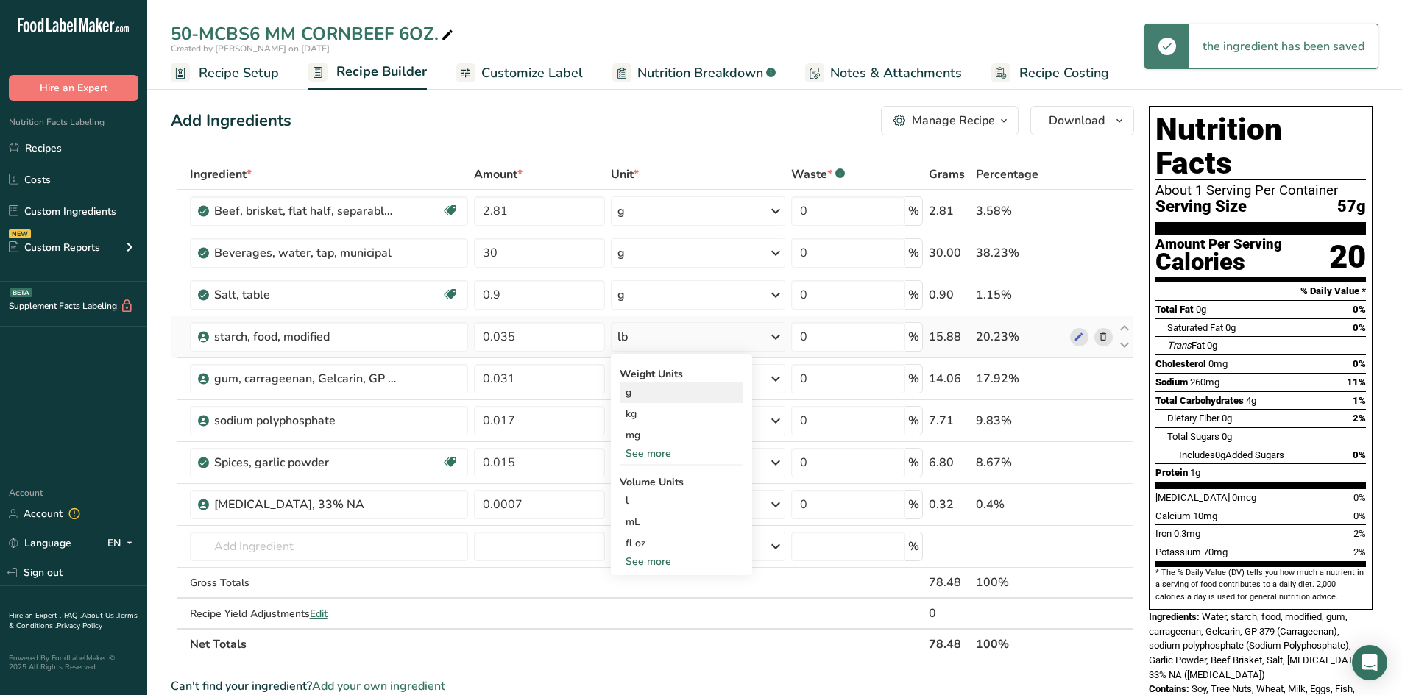
click at [633, 395] on div "g" at bounding box center [682, 392] width 124 height 21
click at [642, 378] on div "lb" at bounding box center [698, 378] width 174 height 29
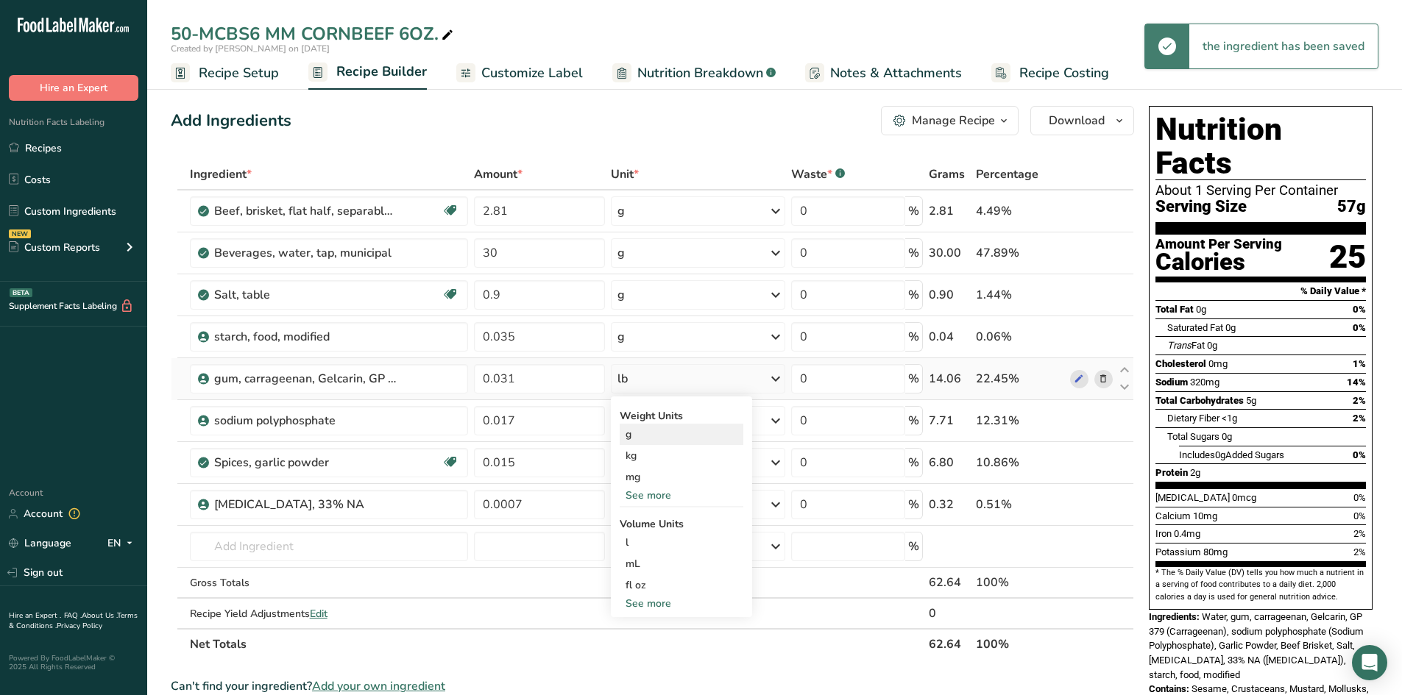
click at [643, 441] on div "g" at bounding box center [682, 434] width 124 height 21
click at [647, 427] on div "lb" at bounding box center [698, 420] width 174 height 29
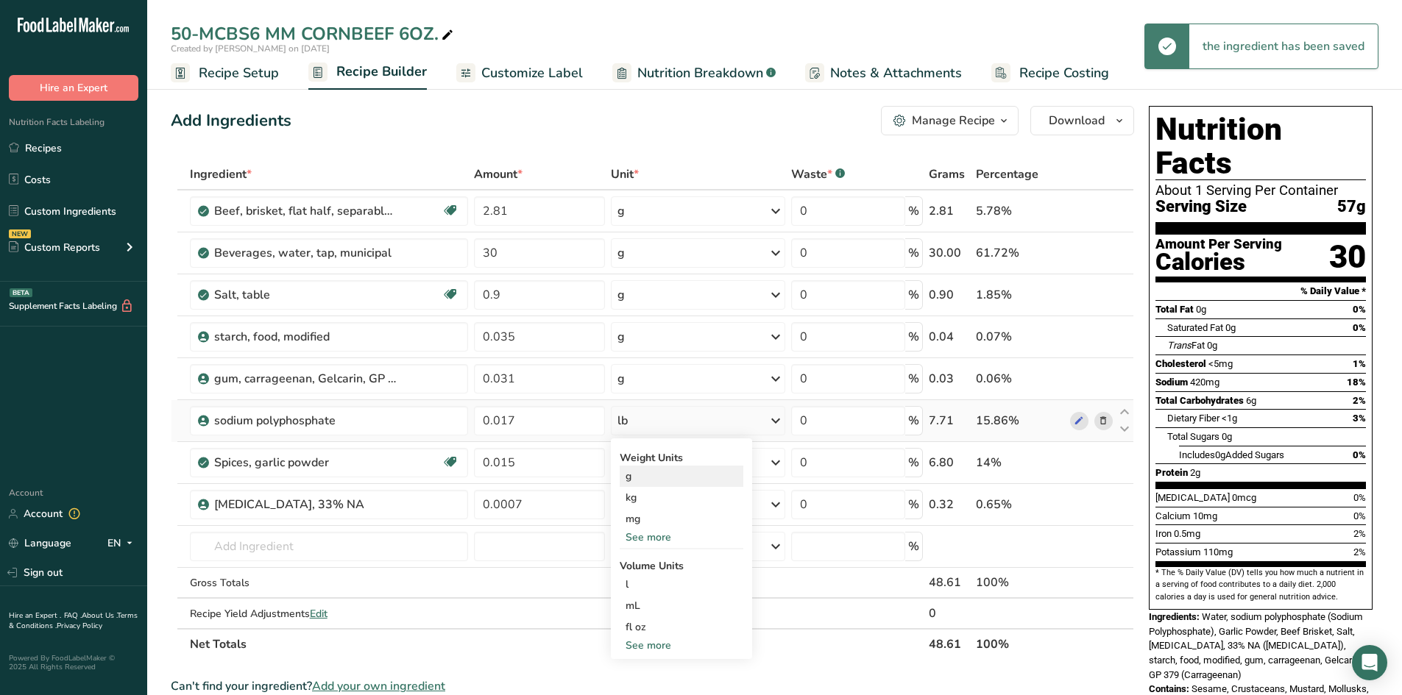
click at [642, 478] on div "g" at bounding box center [682, 476] width 124 height 21
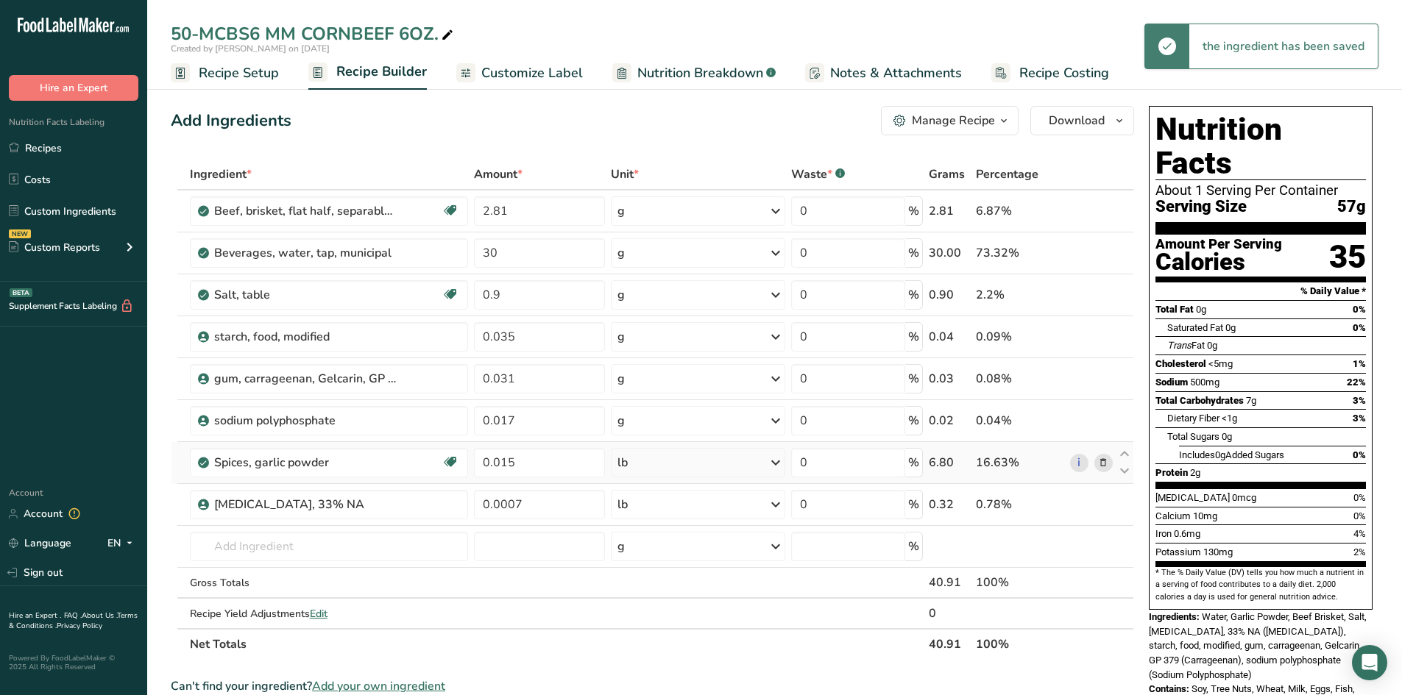
click at [639, 471] on div "lb" at bounding box center [698, 462] width 174 height 29
click at [645, 586] on div "g" at bounding box center [682, 583] width 124 height 21
click at [646, 508] on div "lb" at bounding box center [698, 504] width 174 height 29
click at [650, 566] on div "g" at bounding box center [682, 560] width 124 height 21
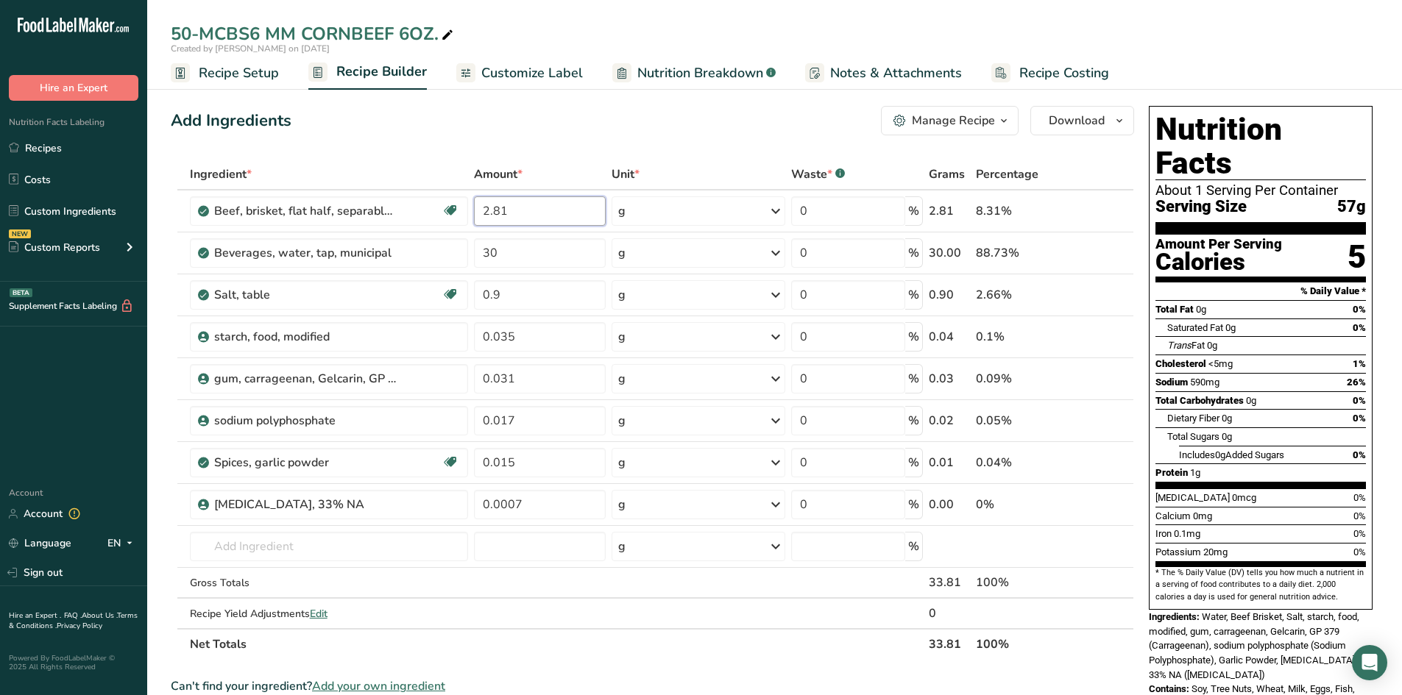
drag, startPoint x: 511, startPoint y: 205, endPoint x: 283, endPoint y: 132, distance: 239.4
click at [286, 134] on div "Add Ingredients Manage Recipe Delete Recipe Duplicate Recipe Scale Recipe Save …" at bounding box center [657, 640] width 972 height 1081
type input "30"
click at [363, 299] on div "Ingredient * Amount * Unit * Waste * .a-a{fill:#347362;}.b-a{fill:#fff;} Grams …" at bounding box center [652, 409] width 963 height 501
drag, startPoint x: 502, startPoint y: 251, endPoint x: 405, endPoint y: 221, distance: 101.7
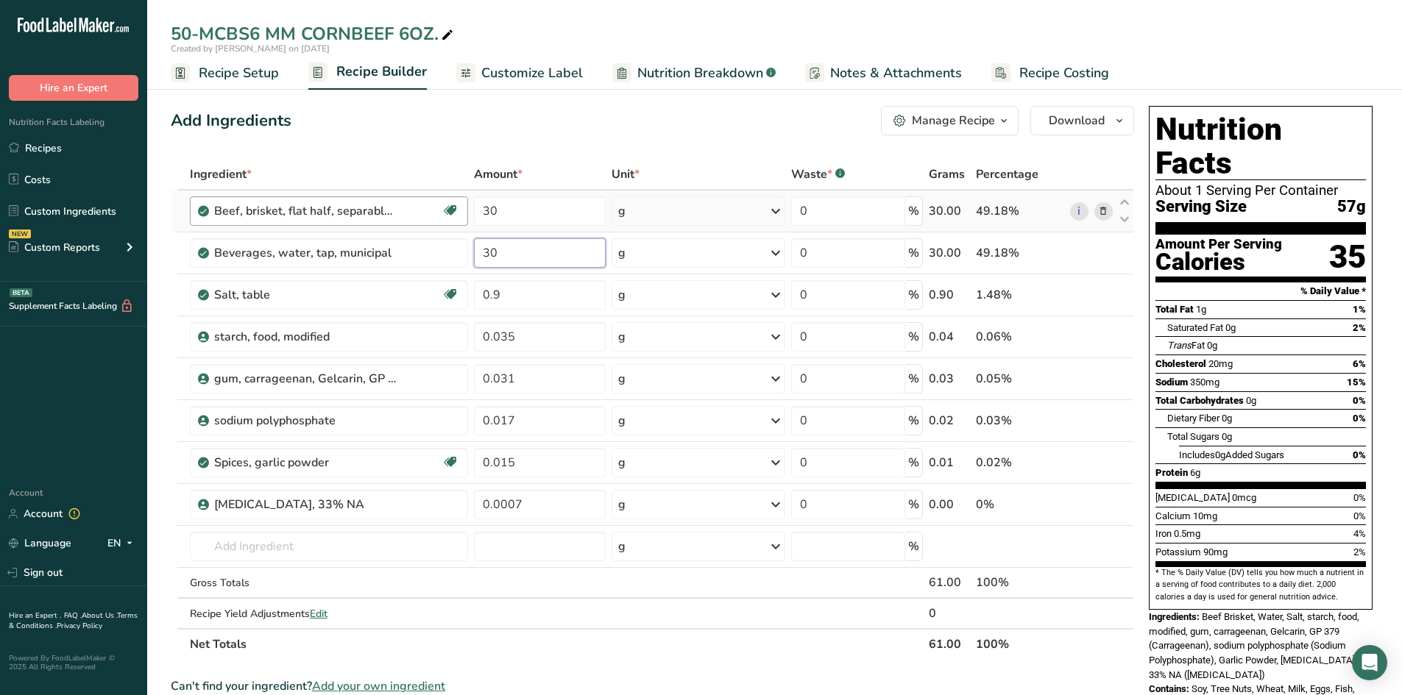
click at [414, 223] on tbody "Beef, brisket, flat half, separable lean only, trimmed to 1/8" fat, all grades,…" at bounding box center [652, 410] width 962 height 438
type input "25"
click at [416, 300] on div "Ingredient * Amount * Unit * Waste * .a-a{fill:#347362;}.b-a{fill:#fff;} Grams …" at bounding box center [652, 409] width 963 height 501
drag, startPoint x: 34, startPoint y: 150, endPoint x: 49, endPoint y: 144, distance: 15.8
click at [34, 150] on link "Recipes" at bounding box center [73, 148] width 147 height 28
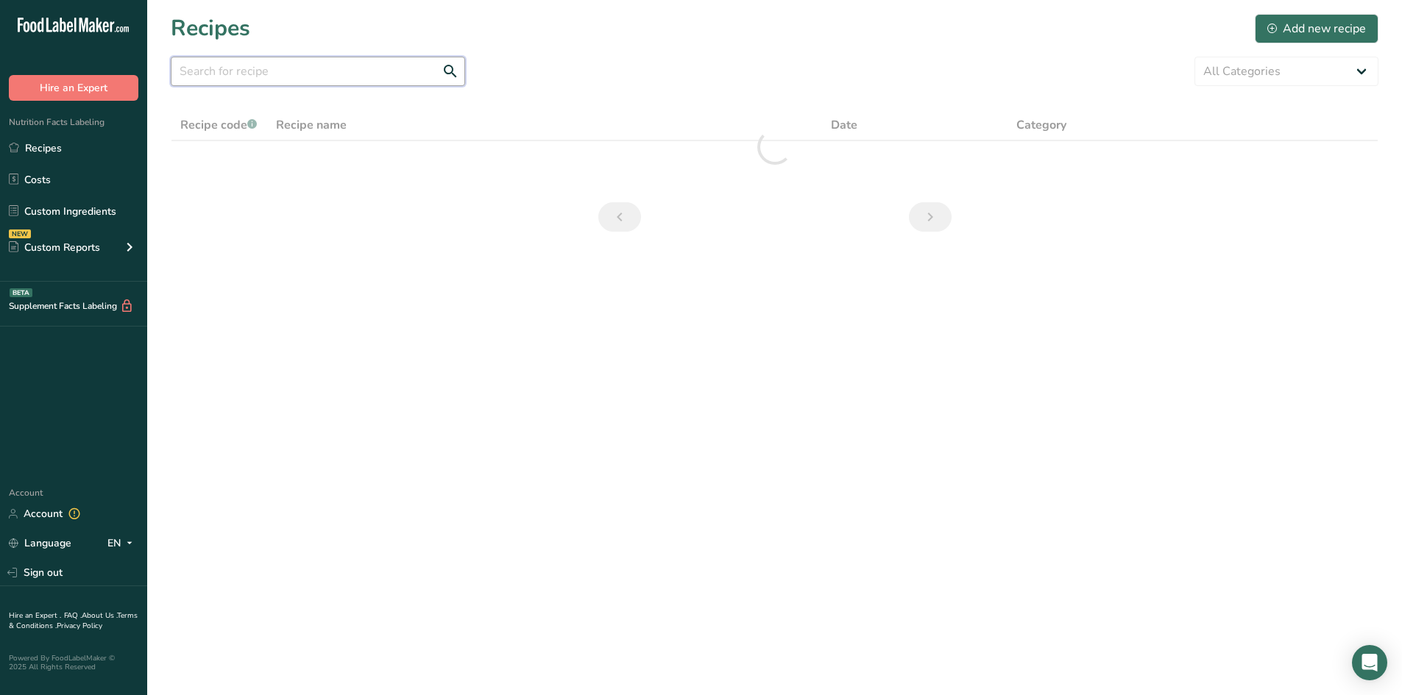
click at [194, 75] on input "text" at bounding box center [318, 71] width 294 height 29
type input "50-gstb6"
click at [299, 157] on link "50-GSTB6" at bounding box center [545, 162] width 538 height 31
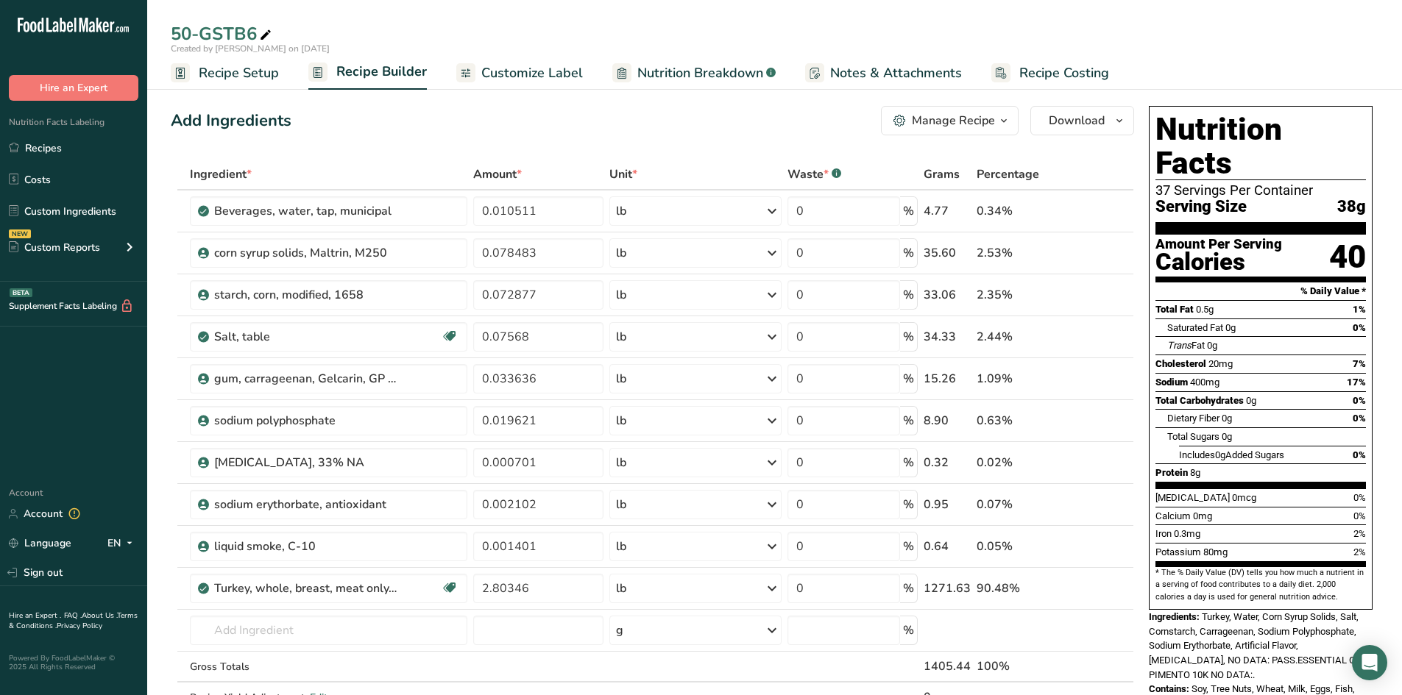
click at [226, 71] on span "Recipe Setup" at bounding box center [239, 73] width 80 height 20
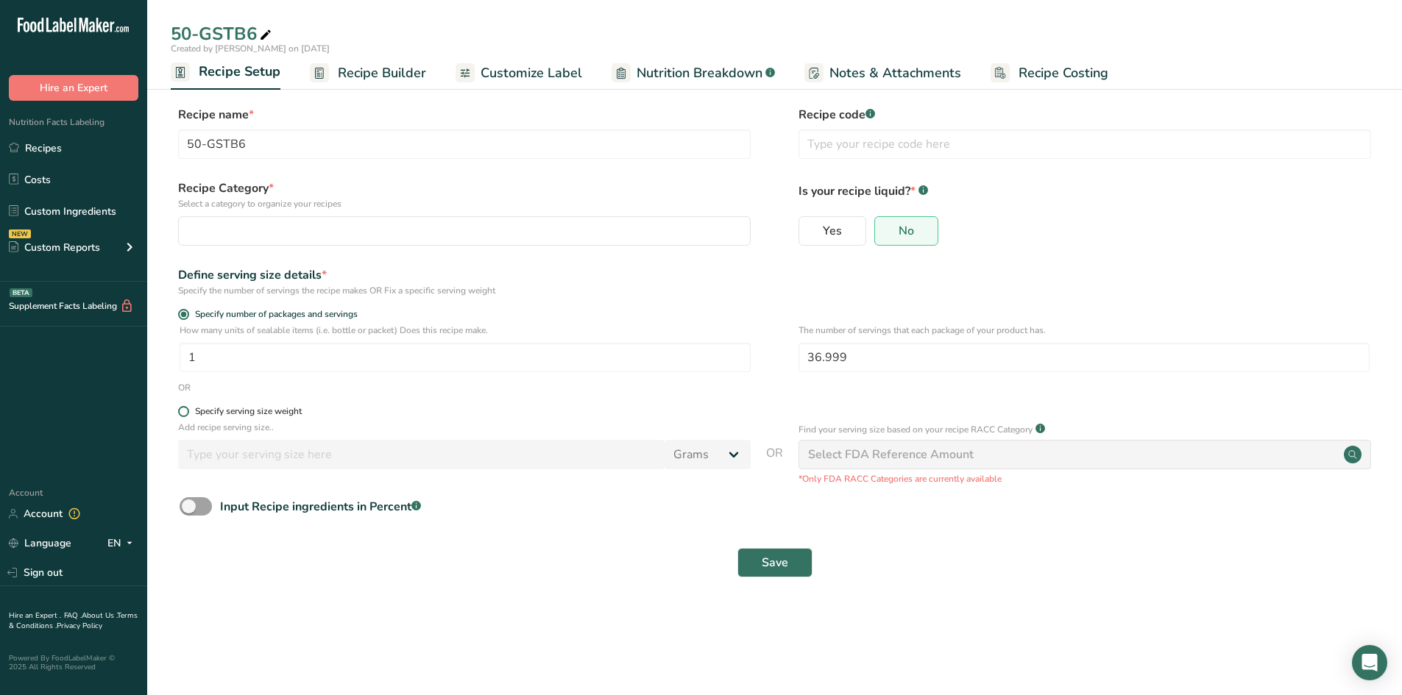
click at [178, 412] on span at bounding box center [183, 411] width 11 height 11
click at [178, 412] on input "Specify serving size weight" at bounding box center [183, 412] width 10 height 10
radio input "true"
radio input "false"
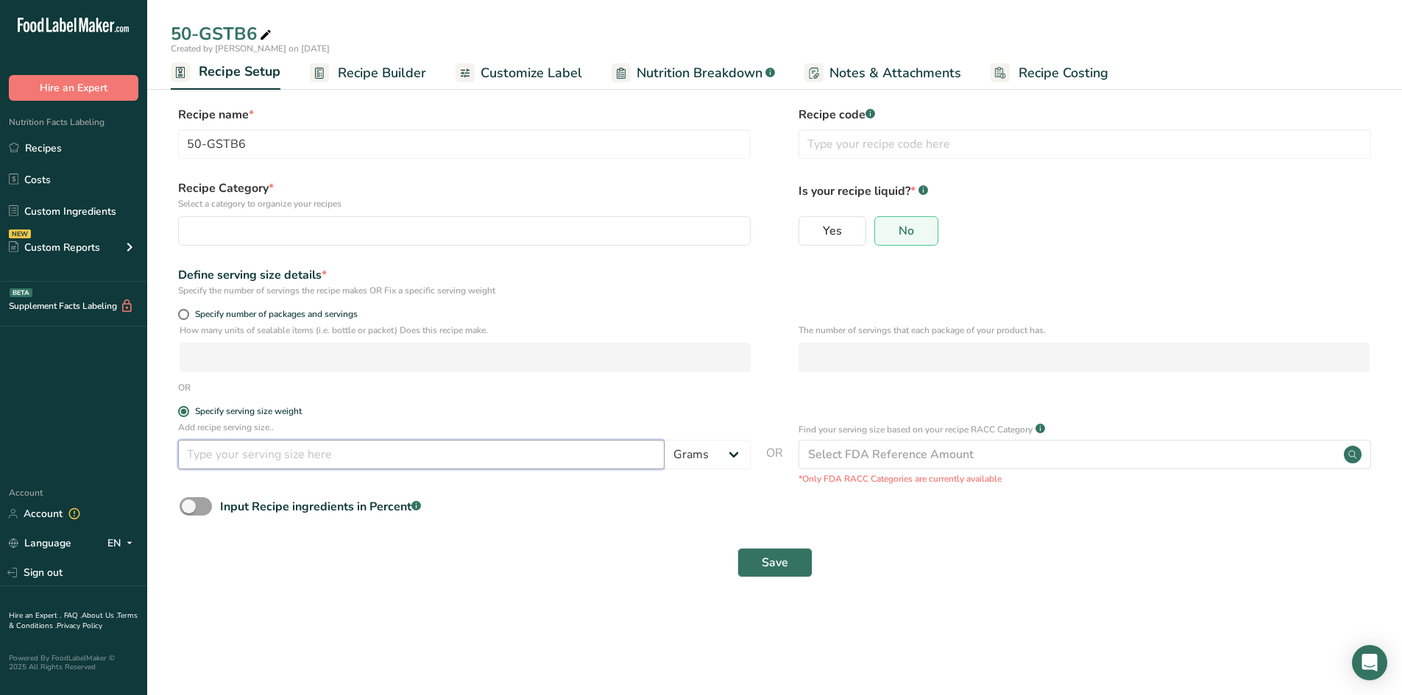
click at [216, 452] on input "number" at bounding box center [421, 454] width 486 height 29
type input "57"
click at [217, 234] on div "button" at bounding box center [460, 231] width 544 height 18
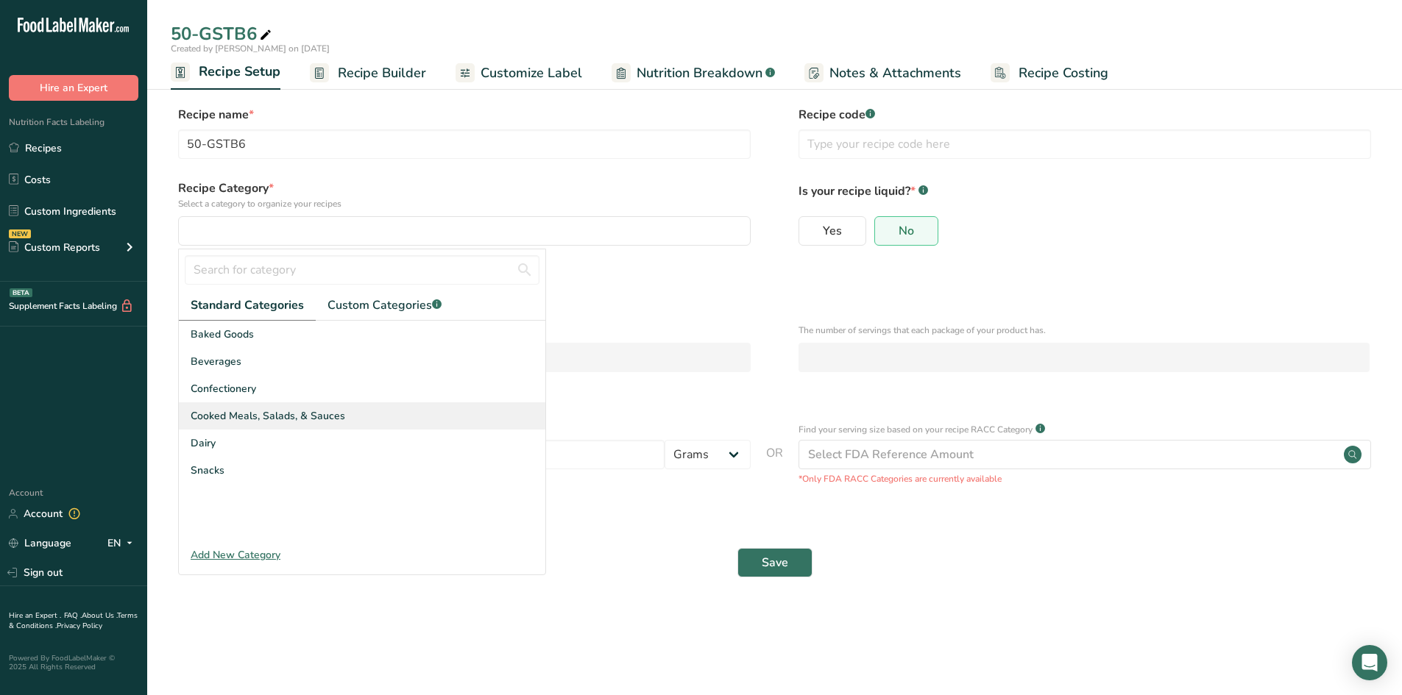
click at [264, 414] on span "Cooked Meals, Salads, & Sauces" at bounding box center [268, 415] width 155 height 15
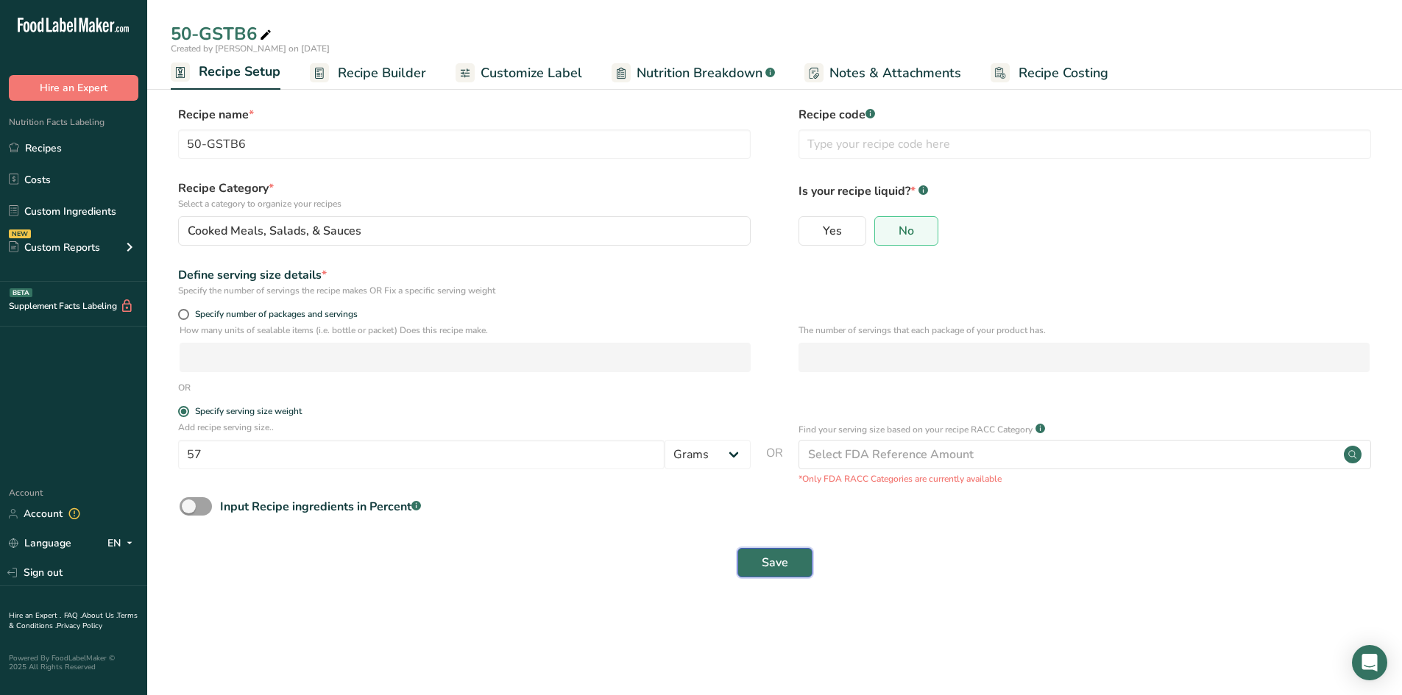
click at [771, 563] on span "Save" at bounding box center [775, 563] width 26 height 18
